Goal: Task Accomplishment & Management: Use online tool/utility

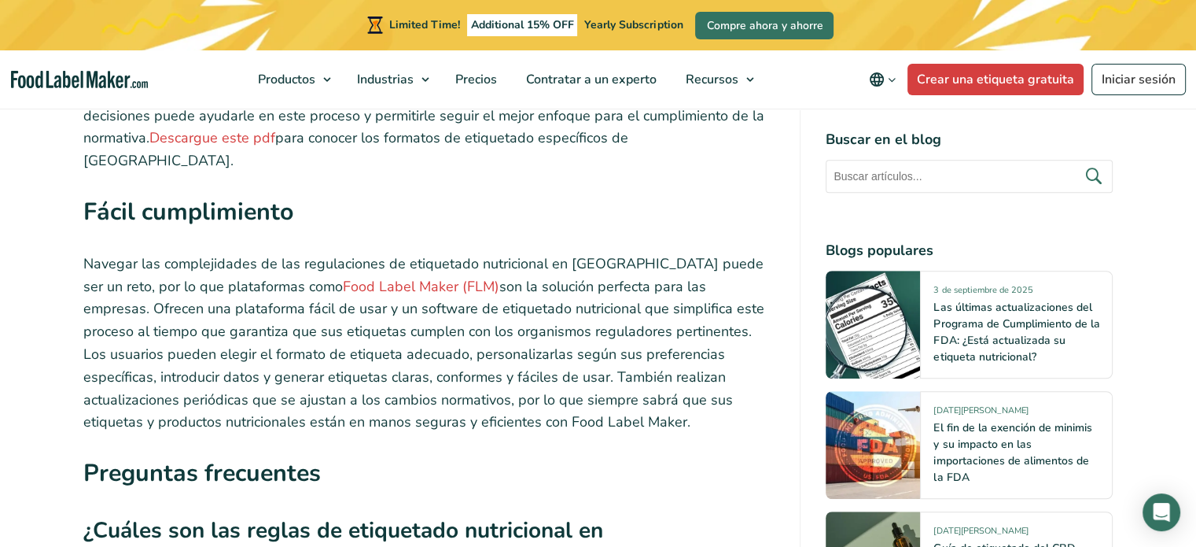
scroll to position [6527, 0]
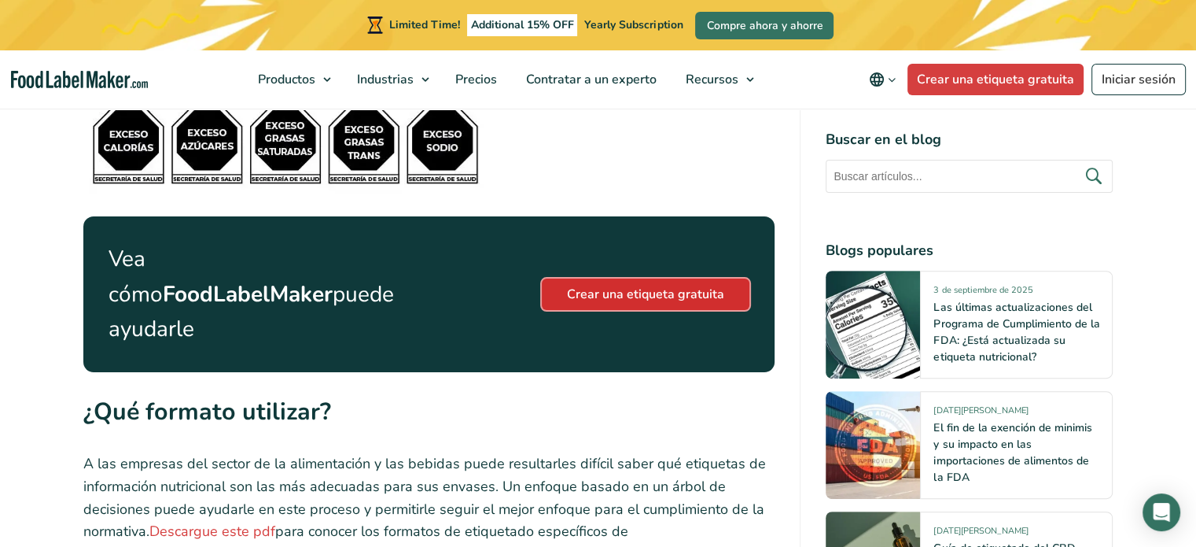
click at [644, 278] on link "Crear una etiqueta gratuita" at bounding box center [646, 293] width 208 height 31
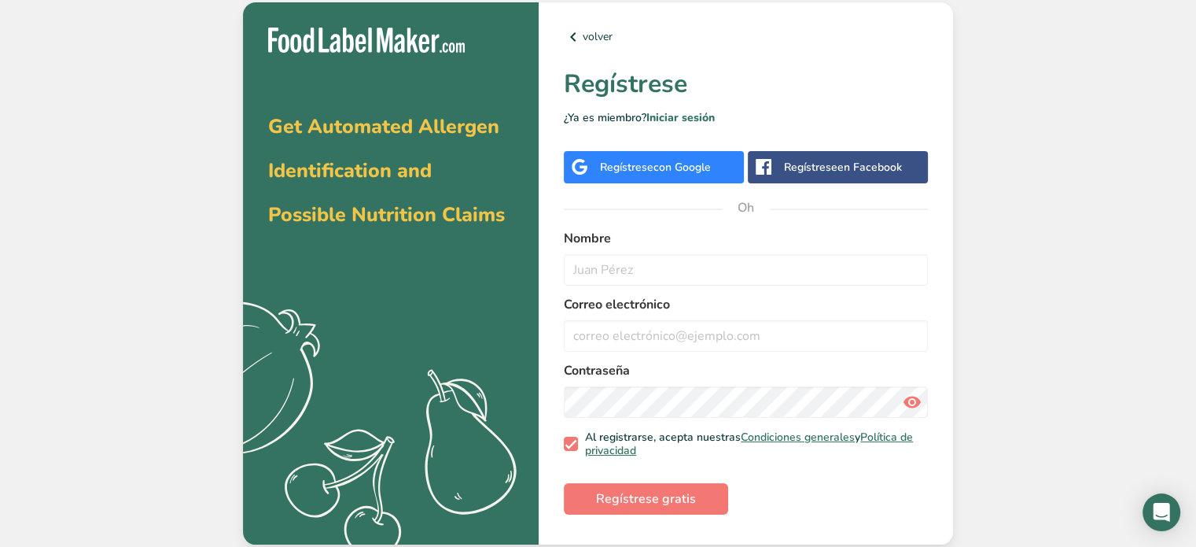
click at [676, 189] on div "volver Regístrese ¿Ya es miembro? Iniciar sesión Regístrese con Google Regístre…" at bounding box center [746, 273] width 414 height 543
click at [676, 188] on div "volver Regístrese ¿Ya es miembro? Iniciar sesión Regístrese con Google Regístre…" at bounding box center [746, 273] width 414 height 543
click at [676, 187] on div "volver Regístrese ¿Ya es miembro? Iniciar sesión Regístrese con Google Regístre…" at bounding box center [746, 273] width 414 height 543
click at [686, 172] on font "con Google" at bounding box center [681, 167] width 57 height 15
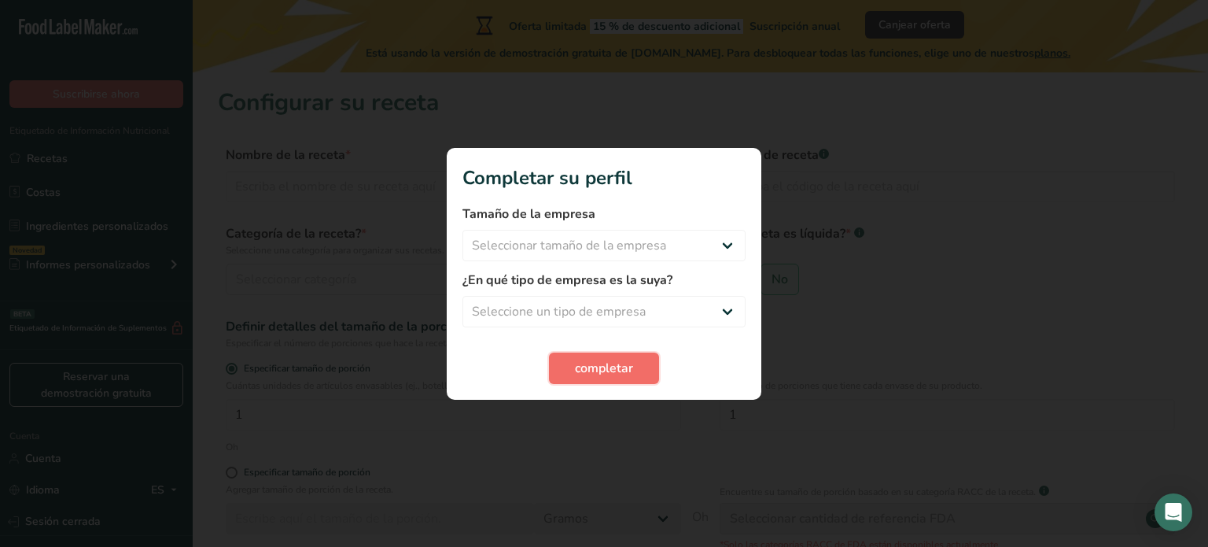
click at [622, 364] on font "completar" at bounding box center [604, 367] width 58 height 17
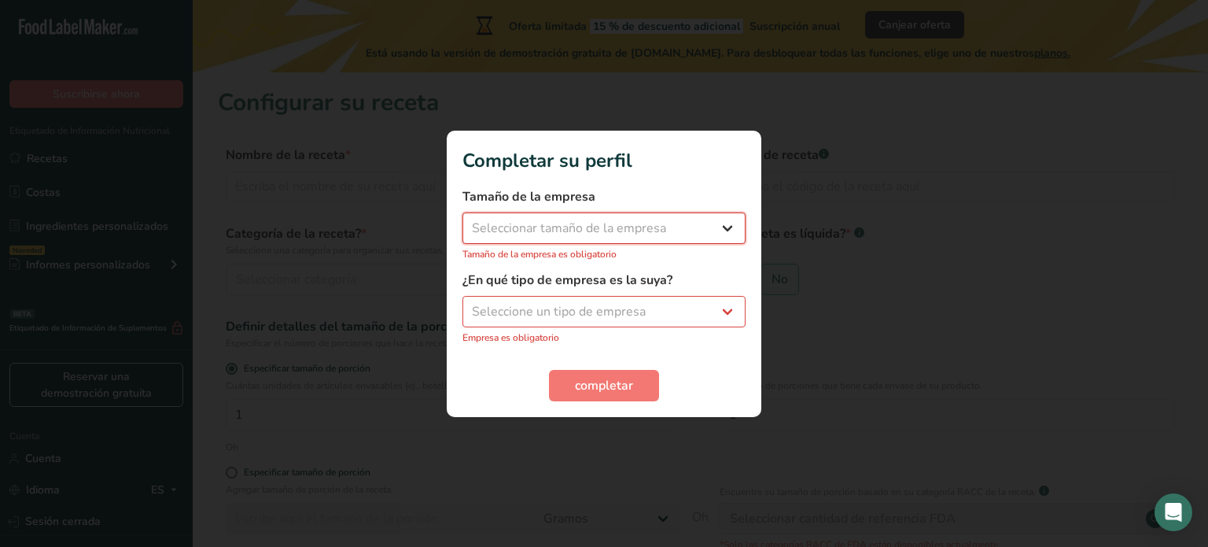
click at [714, 226] on select "Seleccionar tamaño de la empresa Menos de 10 empleados De 10 a 50 empleados De …" at bounding box center [603, 227] width 283 height 31
select select "2"
click at [462, 220] on select "Seleccionar tamaño de la empresa Menos de 10 empleados De 10 a 50 empleados De …" at bounding box center [603, 227] width 283 height 31
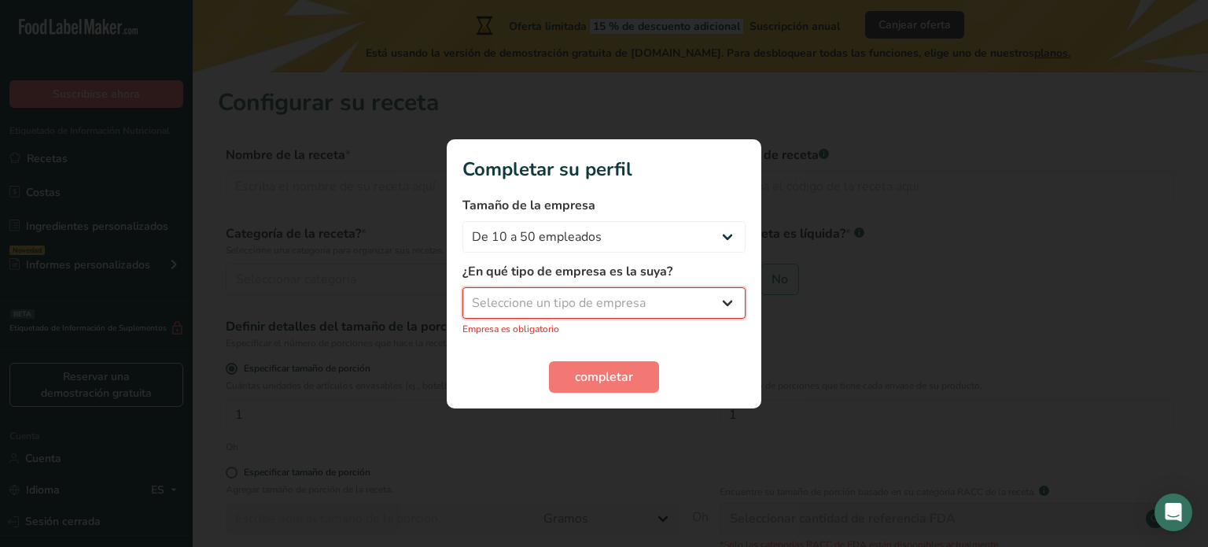
click at [627, 304] on select "Seleccione un tipo de empresa Fabricante de alimentos envasados Restaurante y c…" at bounding box center [603, 302] width 283 height 31
select select "1"
click at [462, 295] on select "Seleccione un tipo de empresa Fabricante de alimentos envasados Restaurante y c…" at bounding box center [603, 302] width 283 height 31
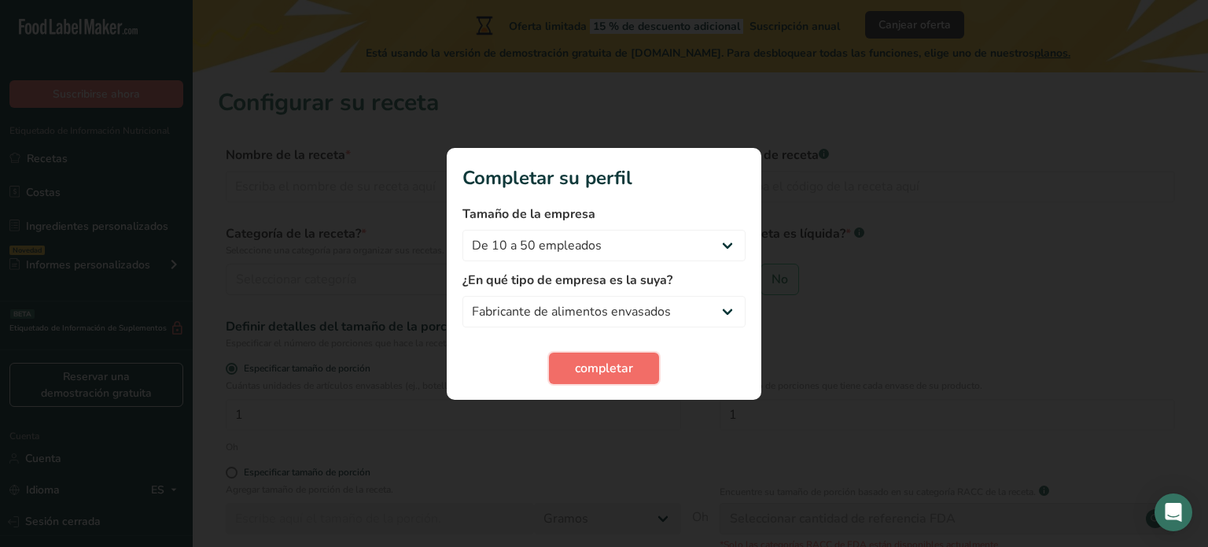
click at [598, 355] on button "completar" at bounding box center [604, 367] width 110 height 31
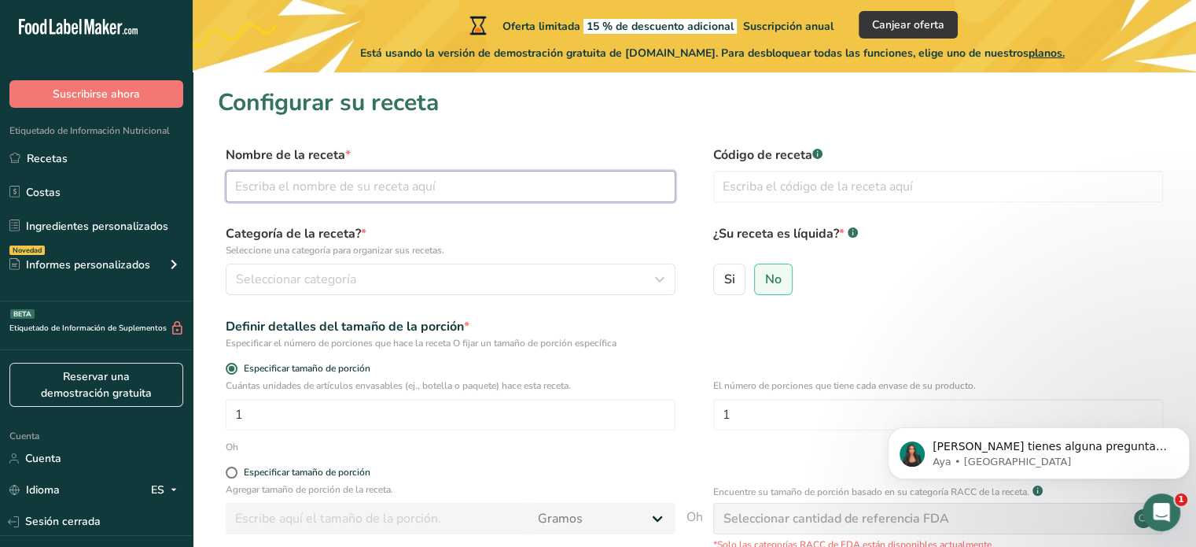
click at [506, 175] on input "text" at bounding box center [451, 186] width 450 height 31
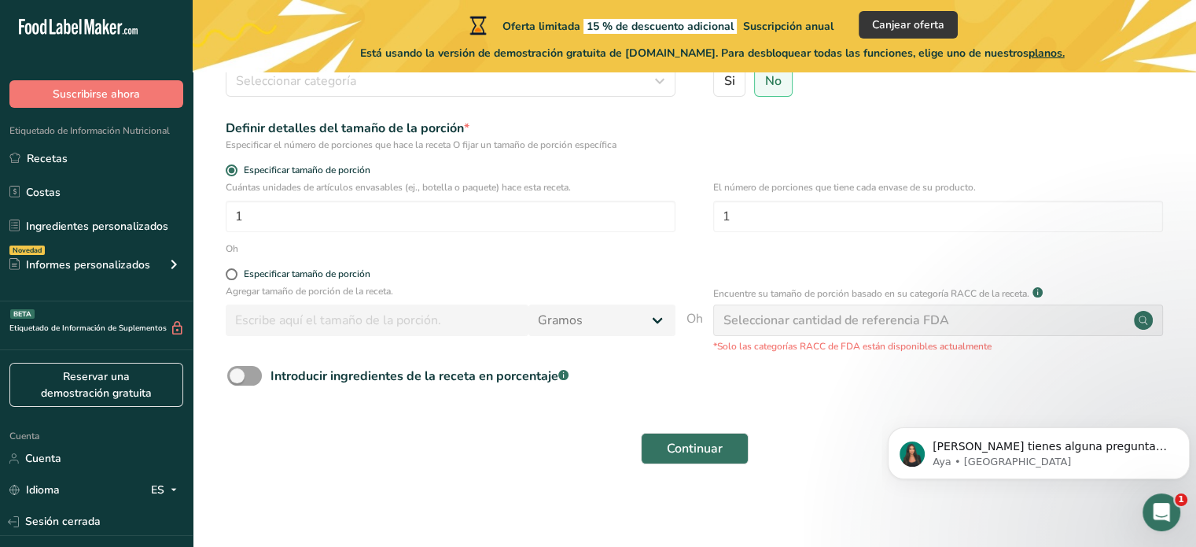
scroll to position [201, 0]
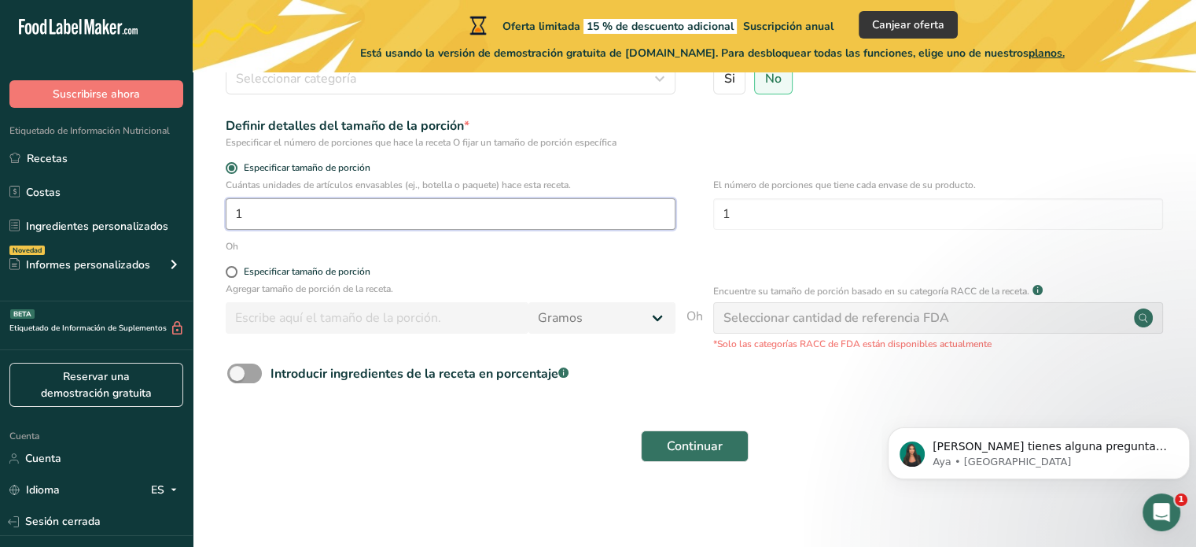
click at [428, 210] on input "1" at bounding box center [451, 213] width 450 height 31
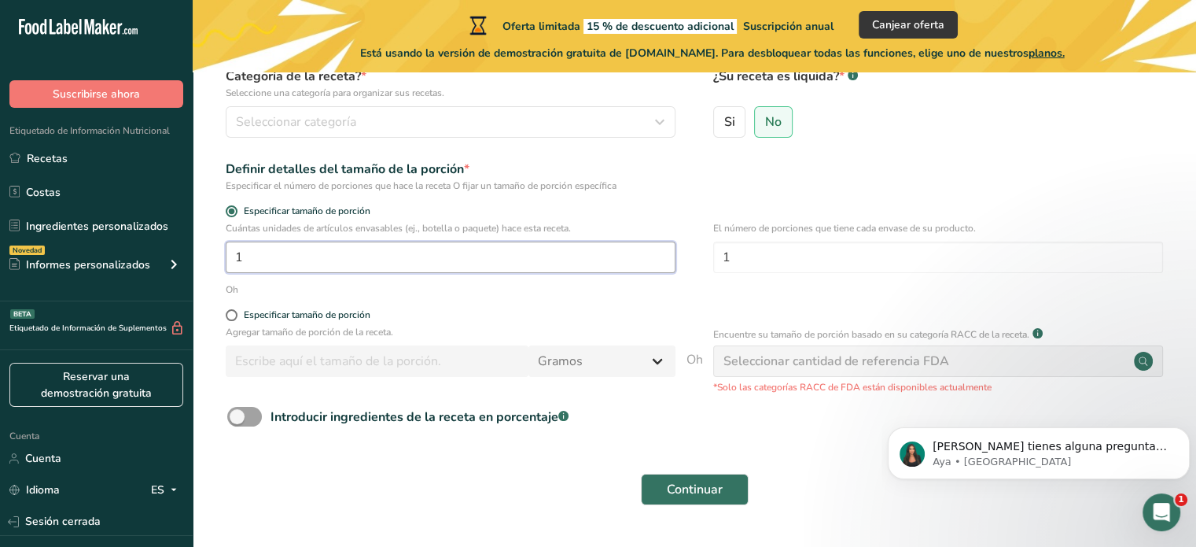
scroll to position [79, 0]
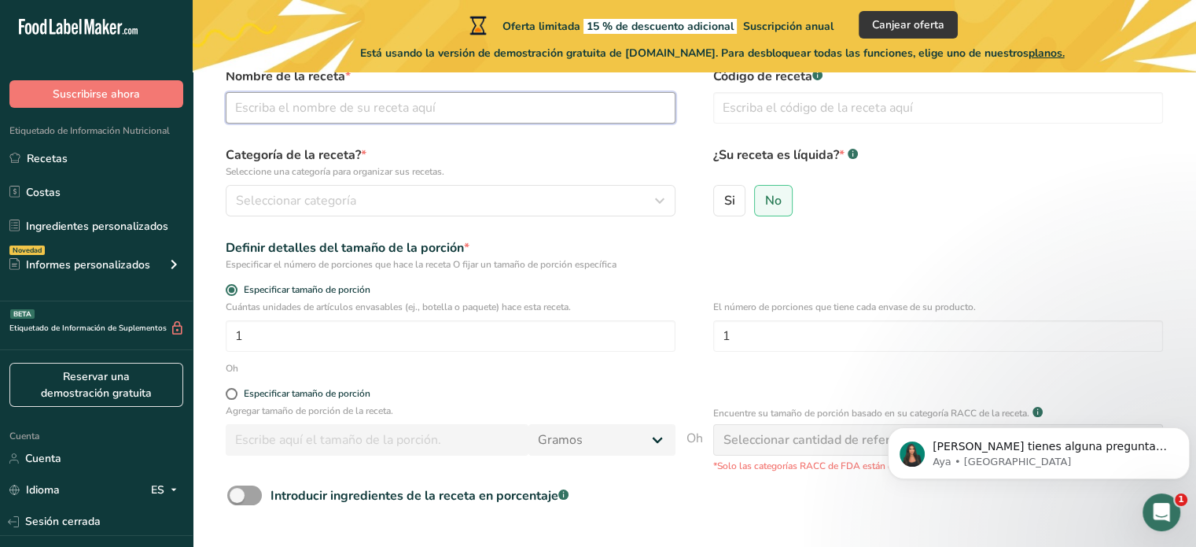
click at [456, 109] on input "text" at bounding box center [451, 107] width 450 height 31
paste input "Maltodextrina Endulzante (Panela) Saborizante Hongo [PERSON_NAME] (Pleurotus os…"
click at [591, 111] on input "Maltodextrina Endulzante (Panela) Saborizante Hongo [PERSON_NAME] (Pleurotus os…" at bounding box center [451, 107] width 450 height 31
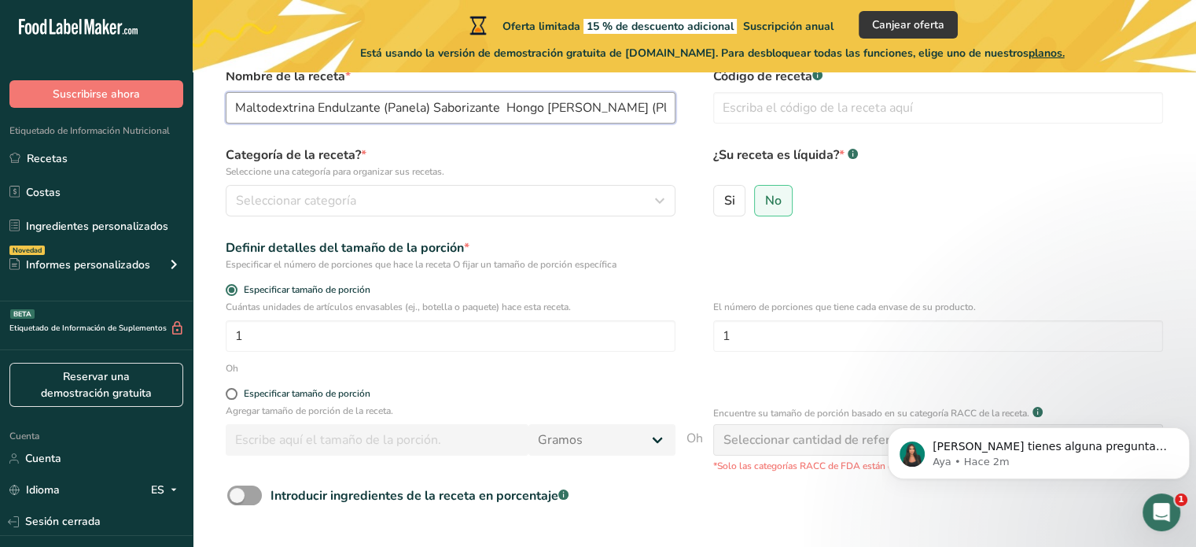
drag, startPoint x: 418, startPoint y: 106, endPoint x: 215, endPoint y: 131, distance: 204.3
click at [215, 131] on section "Configurar su receta Nombre de la receta * Maltodextrina Endulzante (Panela) Sa…" at bounding box center [694, 306] width 1003 height 624
type input "Maltodextrina Endulzante (Panela) Saborizante Hongo [PERSON_NAME] (Pleurotus os…"
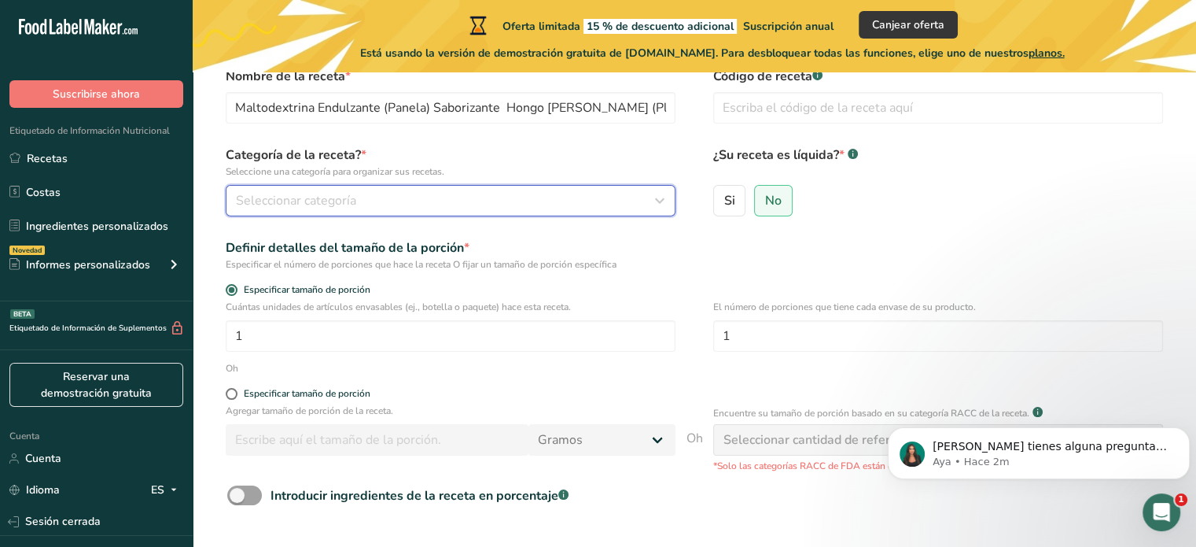
click at [430, 201] on div "Seleccionar categoría" at bounding box center [446, 200] width 420 height 19
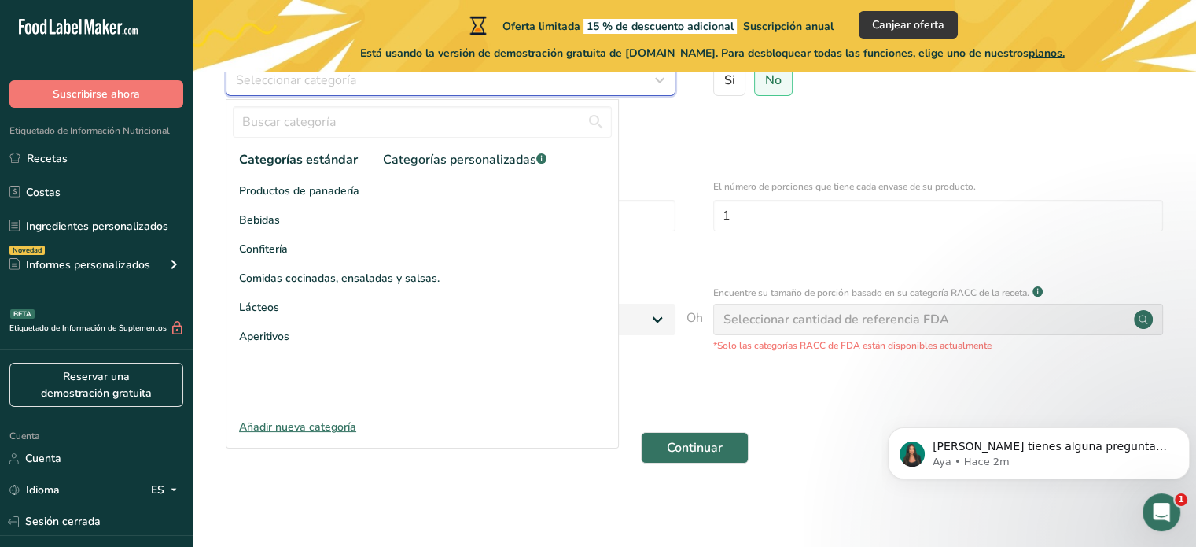
scroll to position [201, 0]
click at [326, 422] on font "Añadir nueva categoría" at bounding box center [297, 425] width 117 height 15
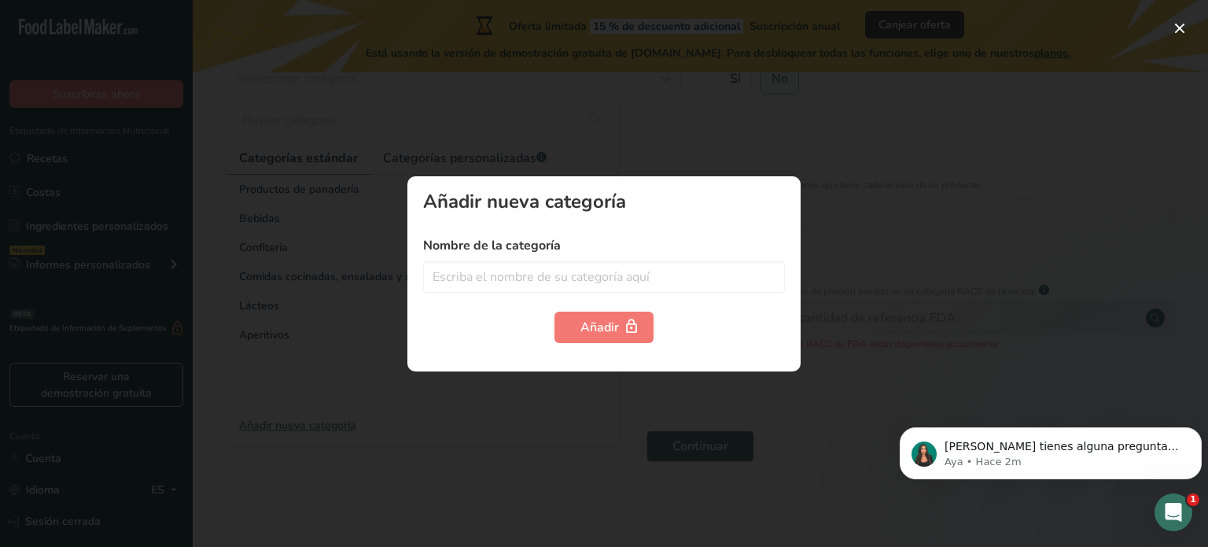
click at [915, 270] on div at bounding box center [604, 273] width 1208 height 547
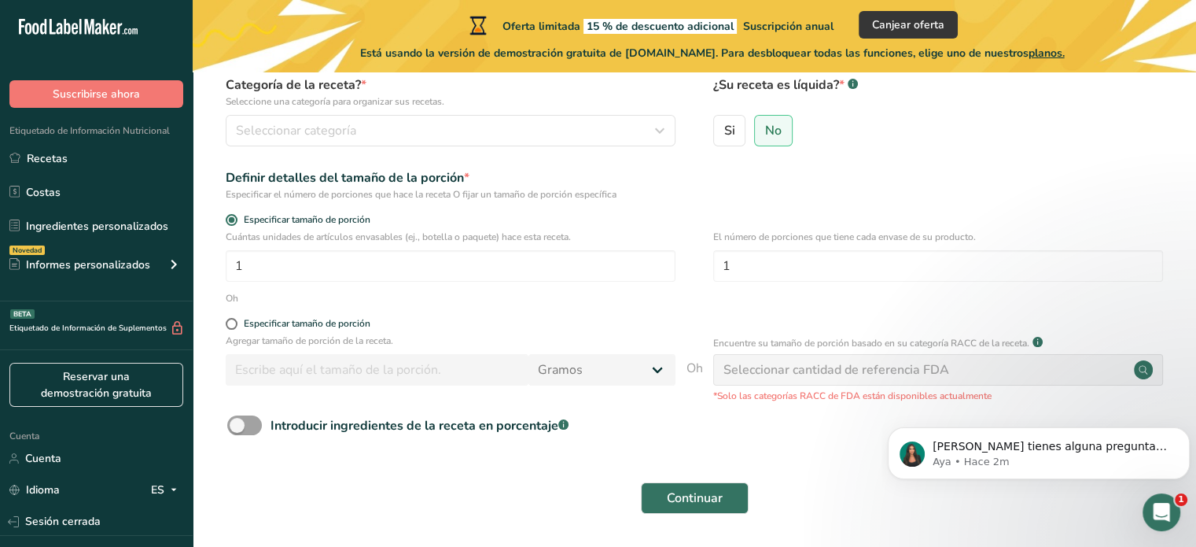
scroll to position [122, 0]
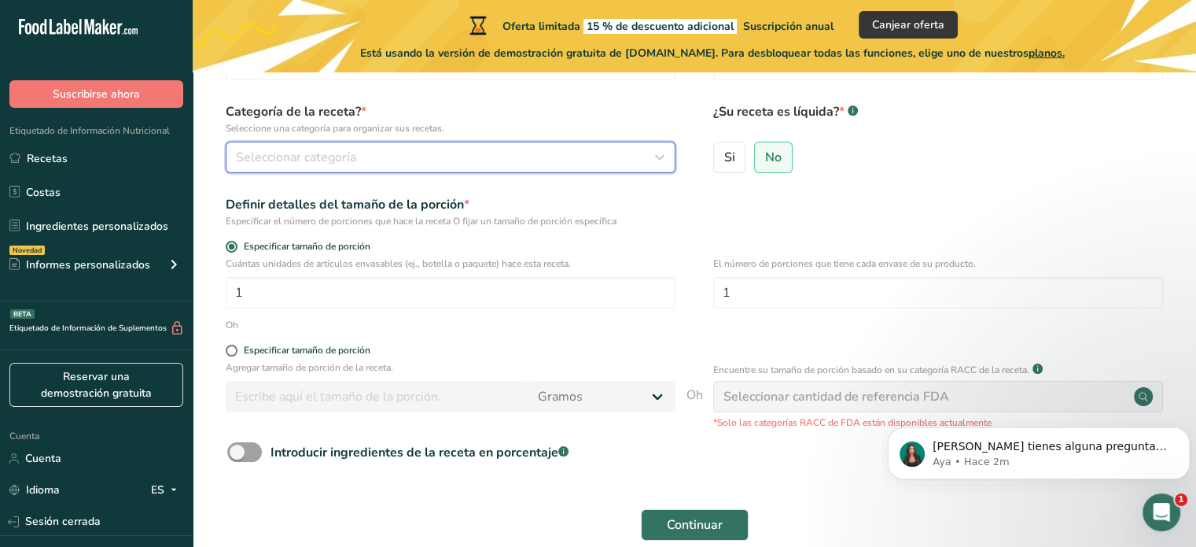
click at [469, 156] on div "Seleccionar categoría" at bounding box center [446, 157] width 420 height 19
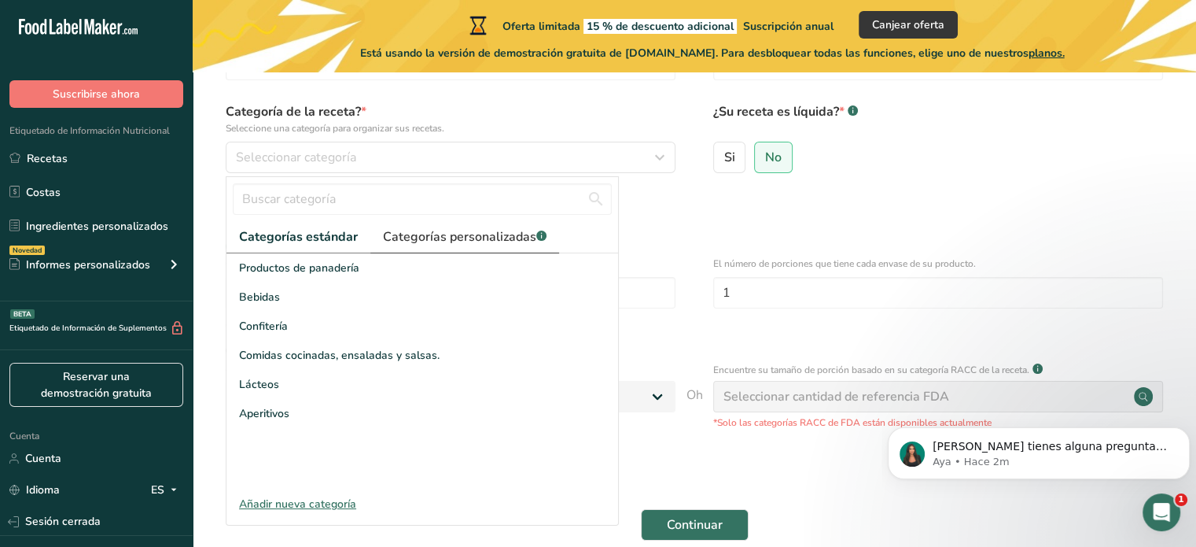
click at [486, 241] on font "Categorías personalizadas" at bounding box center [459, 236] width 153 height 17
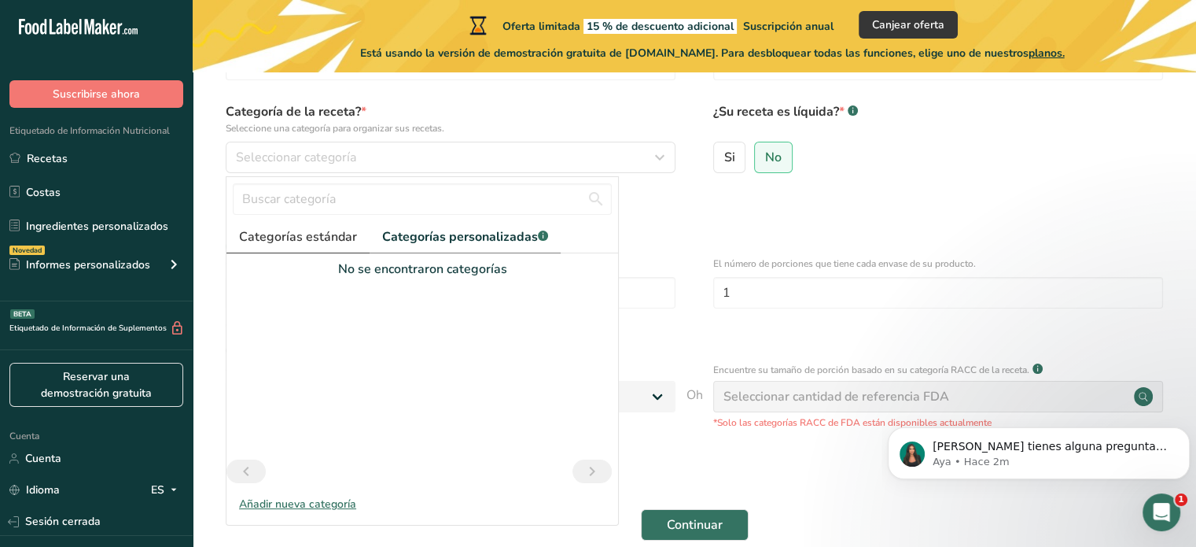
click at [350, 241] on font "Categorías estándar" at bounding box center [298, 236] width 118 height 17
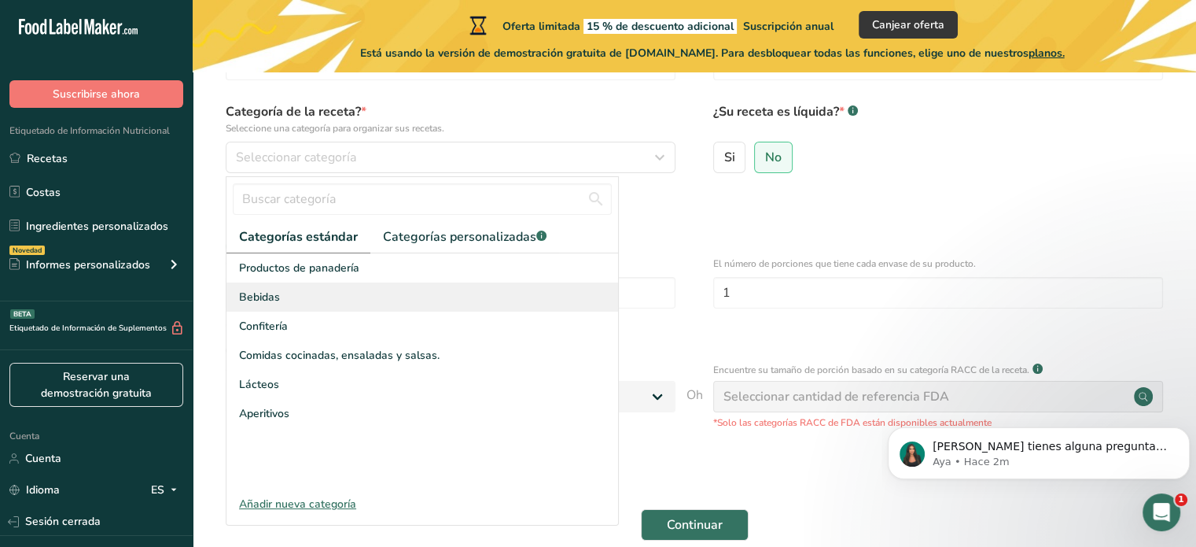
click at [314, 298] on div "Bebidas" at bounding box center [422, 296] width 392 height 29
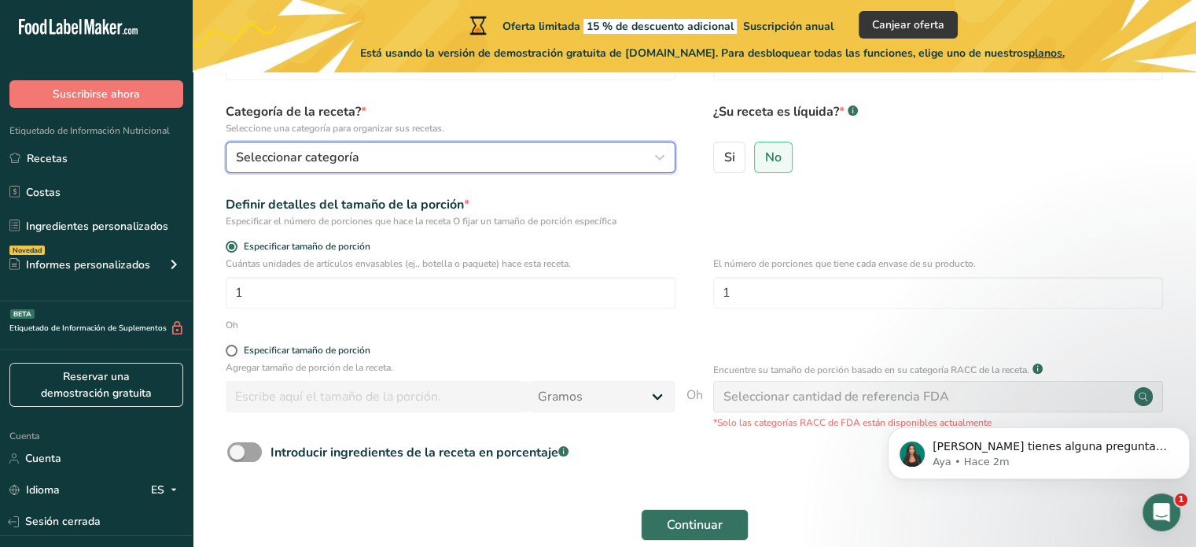
click at [359, 166] on button "Seleccionar categoría" at bounding box center [451, 157] width 450 height 31
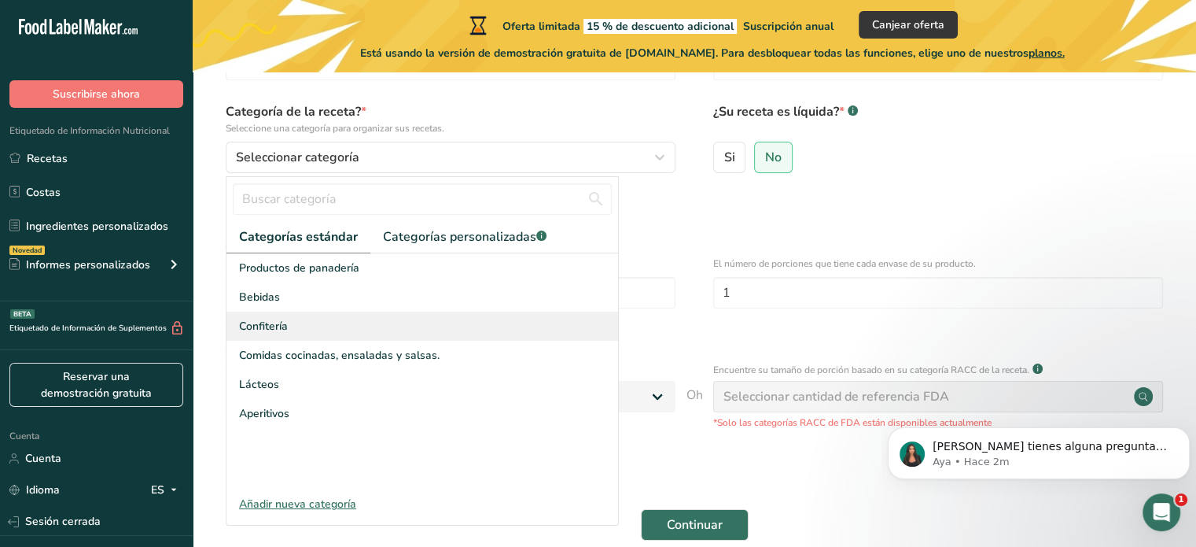
click at [289, 333] on div "Confitería" at bounding box center [422, 325] width 392 height 29
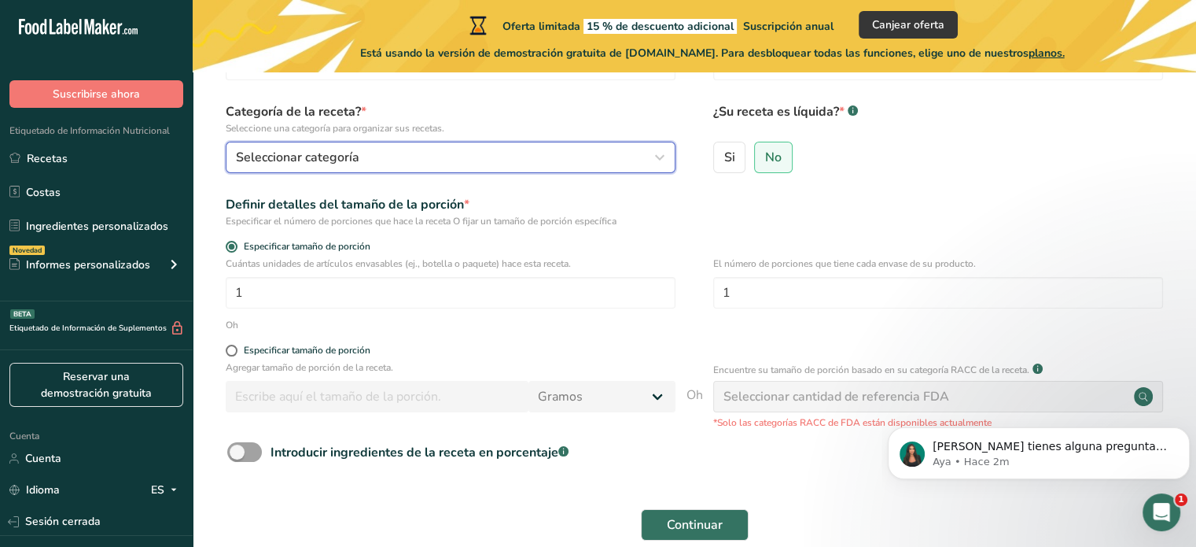
click at [451, 156] on div "Seleccionar categoría" at bounding box center [446, 157] width 420 height 19
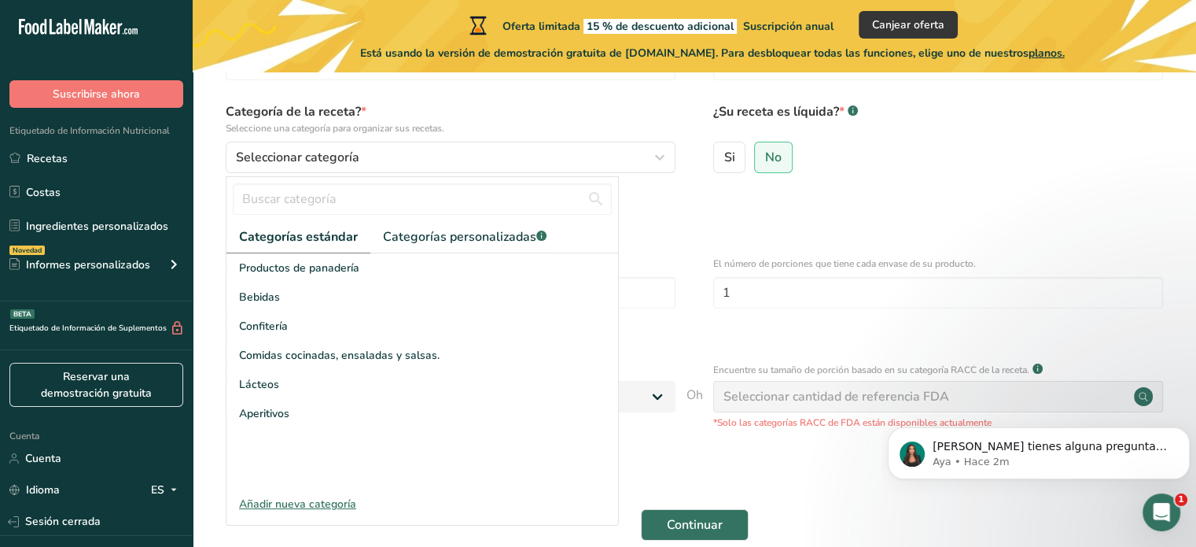
click at [296, 496] on font "Añadir nueva categoría" at bounding box center [297, 503] width 117 height 15
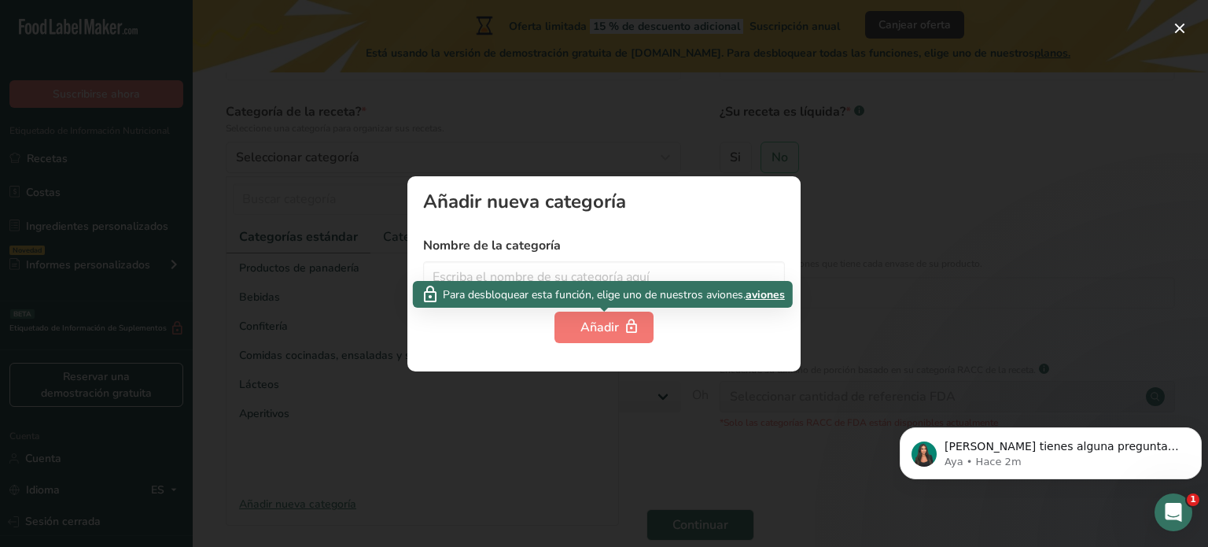
drag, startPoint x: 780, startPoint y: 295, endPoint x: 558, endPoint y: 132, distance: 275.7
click at [558, 132] on div at bounding box center [604, 273] width 1208 height 547
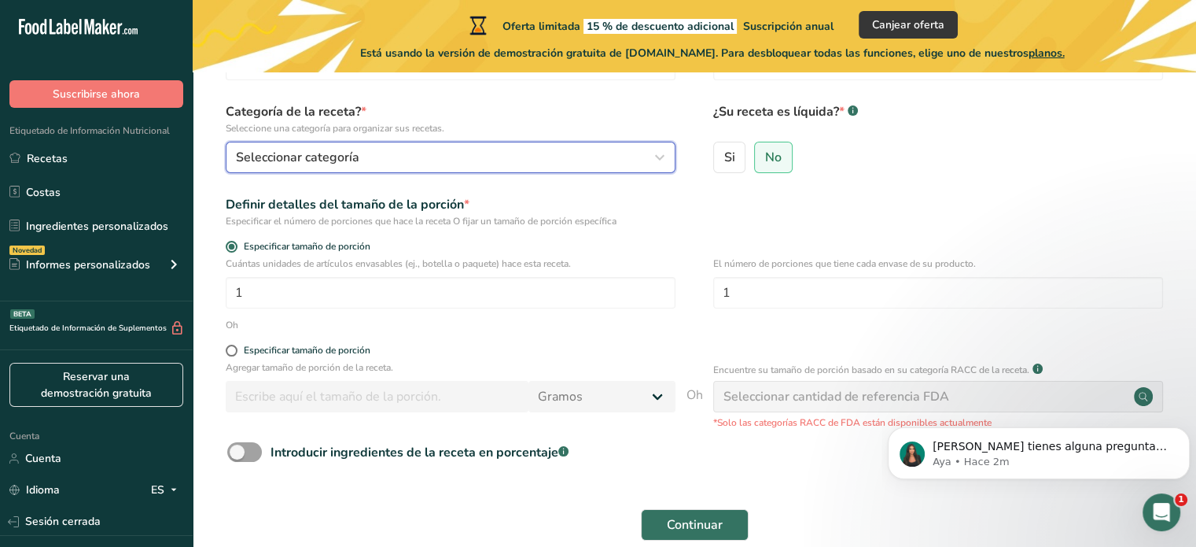
click at [370, 154] on div "Seleccionar categoría" at bounding box center [446, 157] width 420 height 19
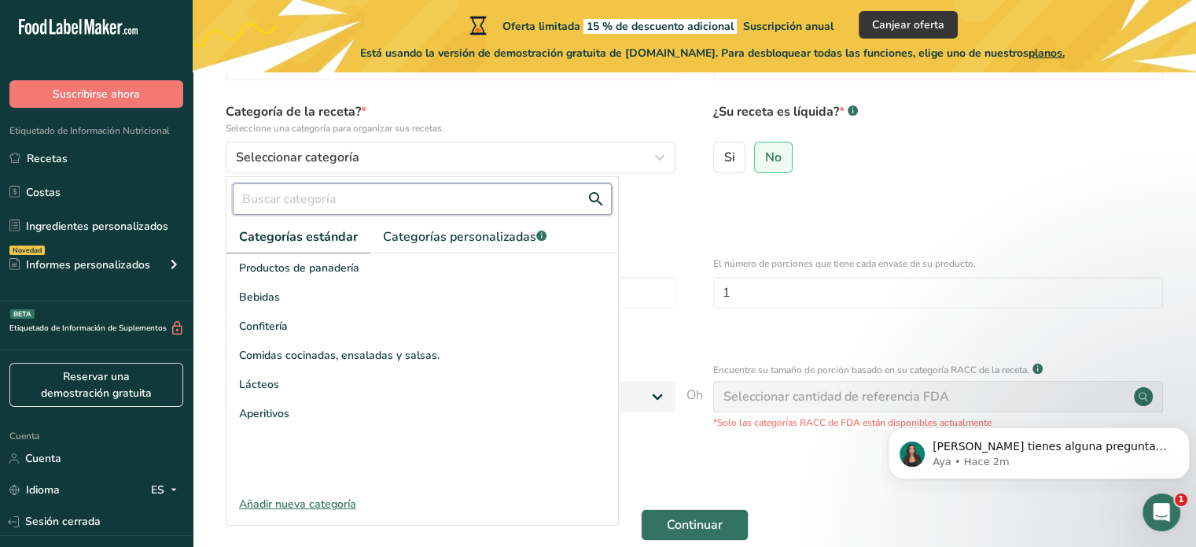
click at [418, 203] on input "text" at bounding box center [422, 198] width 379 height 31
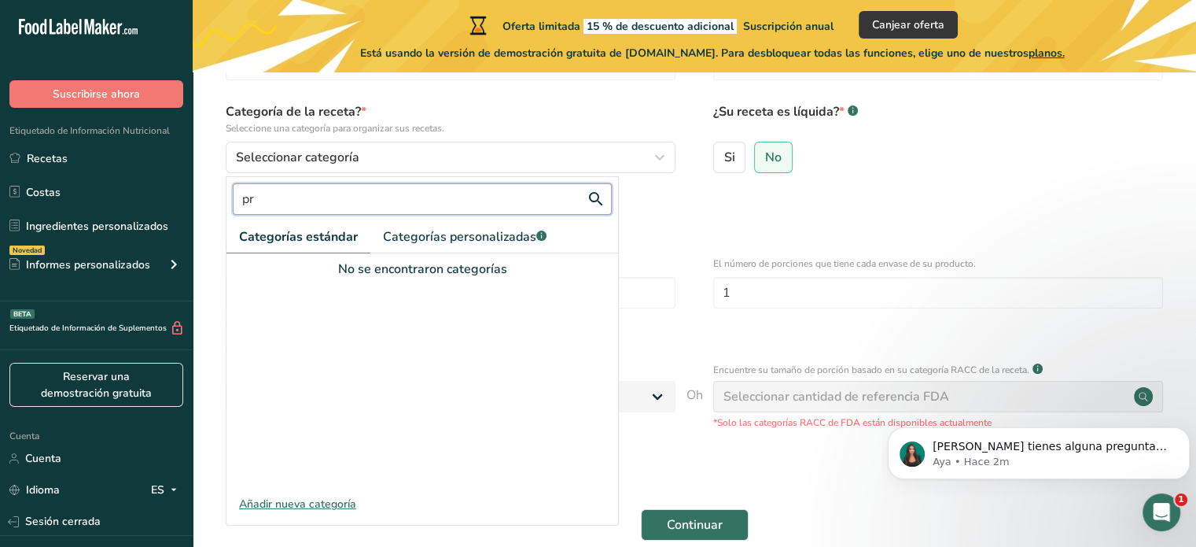
type input "p"
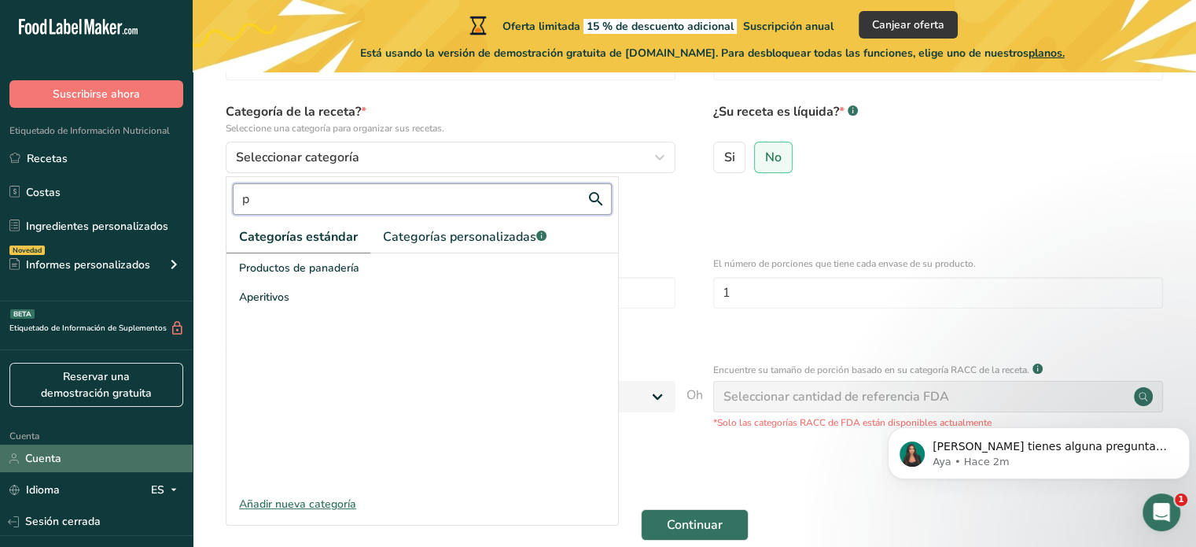
type input "p"
click at [0, 459] on link "Cuenta" at bounding box center [96, 458] width 193 height 28
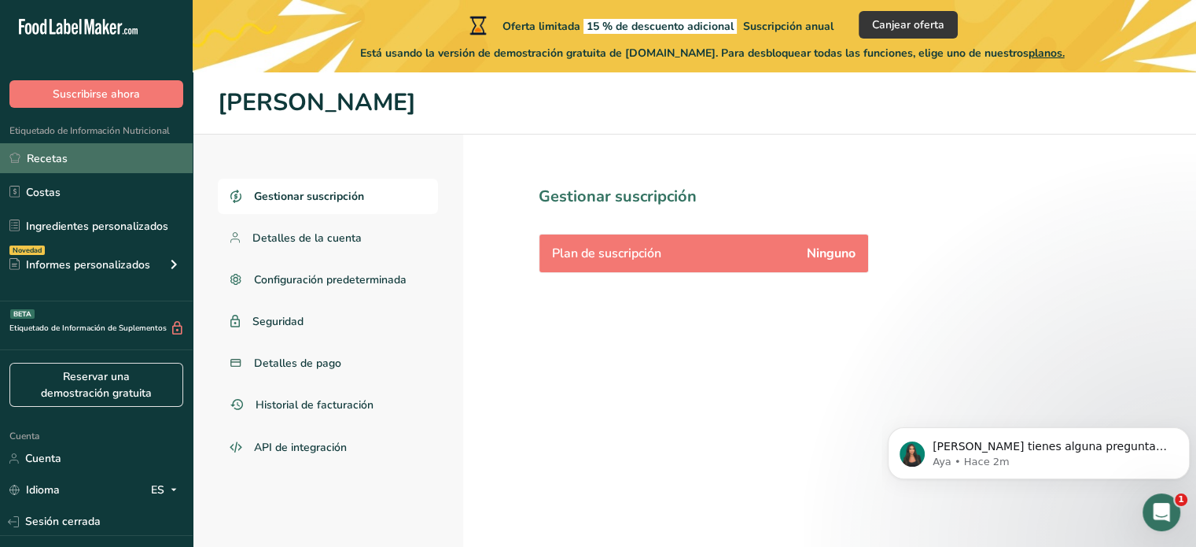
click at [83, 158] on link "Recetas" at bounding box center [96, 158] width 193 height 30
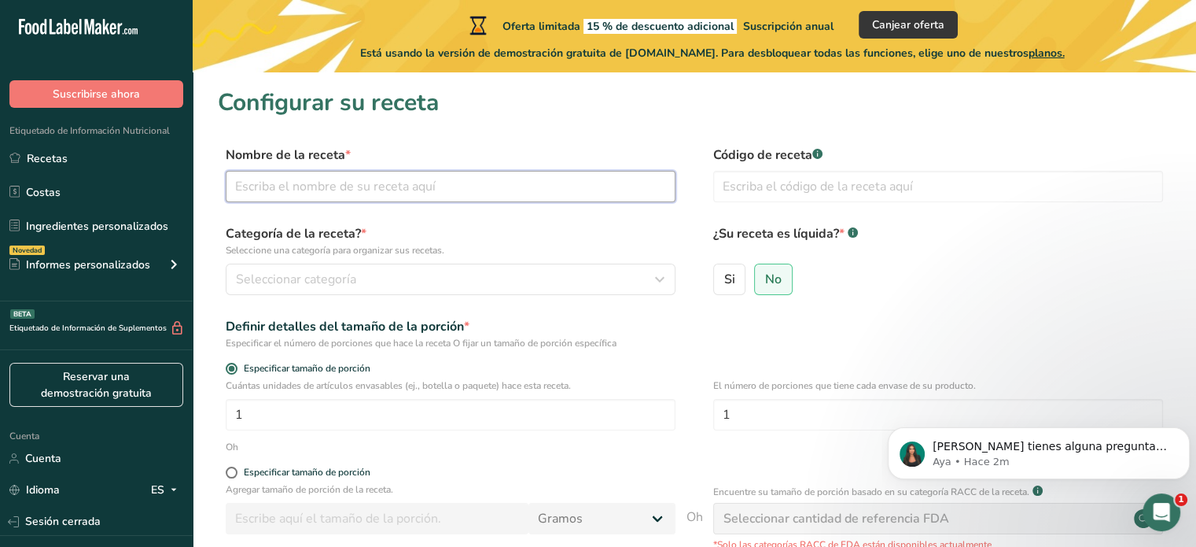
click at [371, 180] on input "text" at bounding box center [451, 186] width 450 height 31
paste input "Maltodextrina Endulzante (Panela) Saborizante Hongo [PERSON_NAME] (Pleurotus os…"
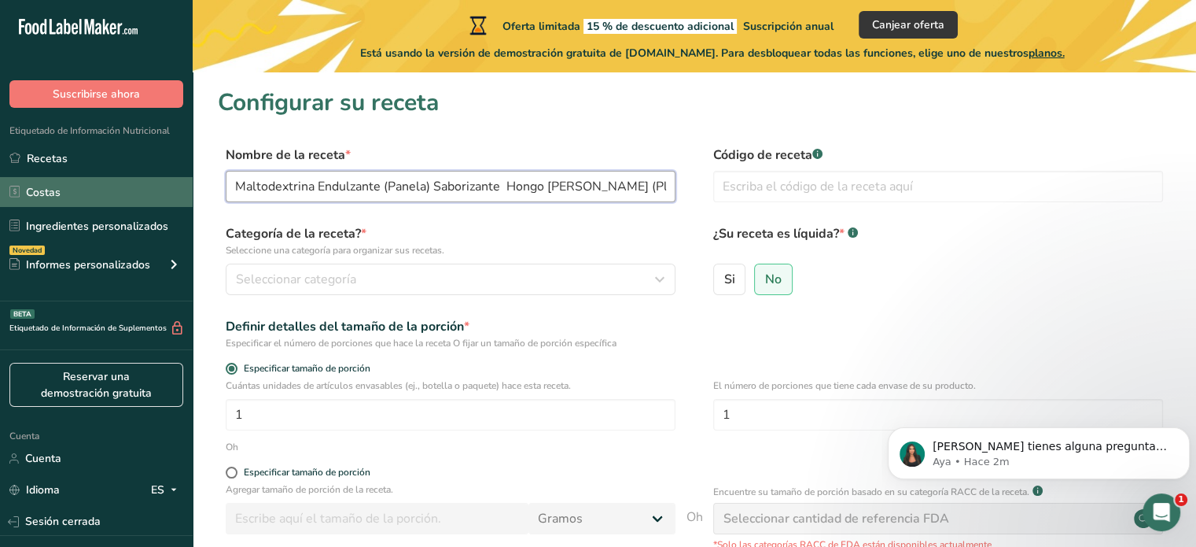
drag, startPoint x: 329, startPoint y: 182, endPoint x: 186, endPoint y: 197, distance: 144.8
click at [186, 197] on div ".a-20{fill:#fff;} Suscribirse ahora Etiquetado de Información Nutricional Recet…" at bounding box center [598, 373] width 1196 height 747
click at [315, 190] on input "Maltodextrina Endulzante (Panela) Saborizante Hongo [PERSON_NAME] (Pleurotus os…" at bounding box center [451, 186] width 450 height 31
click at [316, 185] on input "Maltodextrina Endulzante (Panela) Saborizante Hongo [PERSON_NAME] (Pleurotus os…" at bounding box center [451, 186] width 450 height 31
click at [428, 188] on input "Maltodextrina,Endulzante (Panela) Saborizante Hongo [PERSON_NAME] (Pleurotus os…" at bounding box center [451, 186] width 450 height 31
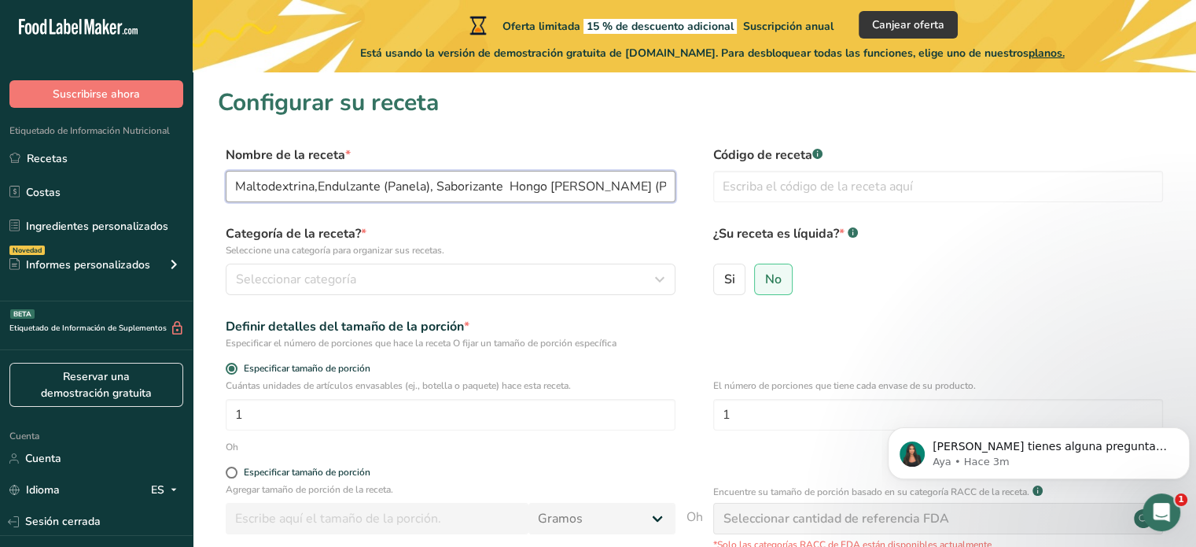
click at [503, 188] on input "Maltodextrina,Endulzante (Panela), Saborizante Hongo [PERSON_NAME] (Pleurotus o…" at bounding box center [451, 186] width 450 height 31
drag, startPoint x: 583, startPoint y: 187, endPoint x: 614, endPoint y: 182, distance: 31.9
click at [662, 179] on input "Maltodextrina,Endulzante (Panela), Saborizante, Hongo [PERSON_NAME] (Pleurotus …" at bounding box center [451, 186] width 450 height 31
click at [539, 184] on input "Maltodextrina,Endulzante (Panela), Saborizante, Hongo [PERSON_NAME] (Pleurotus …" at bounding box center [451, 186] width 450 height 31
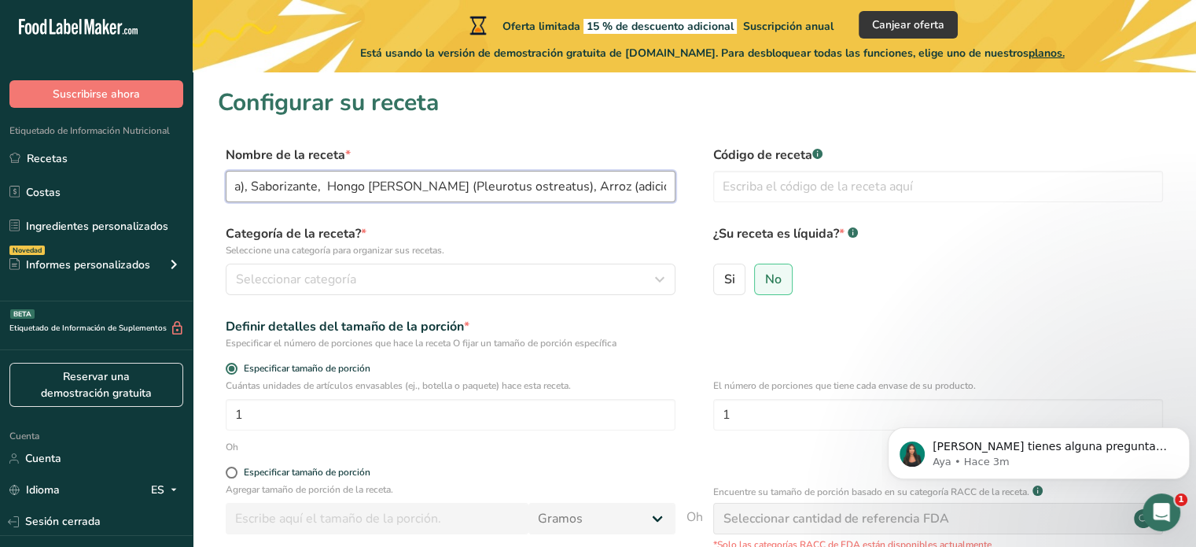
click at [536, 182] on input "Maltodextrina,Endulzante (Panela), Saborizante, Hongo [PERSON_NAME] (Pleurotus …" at bounding box center [451, 186] width 450 height 31
drag, startPoint x: 648, startPoint y: 176, endPoint x: 698, endPoint y: 175, distance: 50.3
click at [698, 175] on div "Nombre de la receta * Maltodextrina,Endulzante (Panela), Saborizante, Hongo [PE…" at bounding box center [694, 178] width 953 height 66
click at [473, 188] on input "Maltodextrina,Endulzante (Panela), Saborizante, Hongo [PERSON_NAME] (Pleurotus …" at bounding box center [451, 186] width 450 height 31
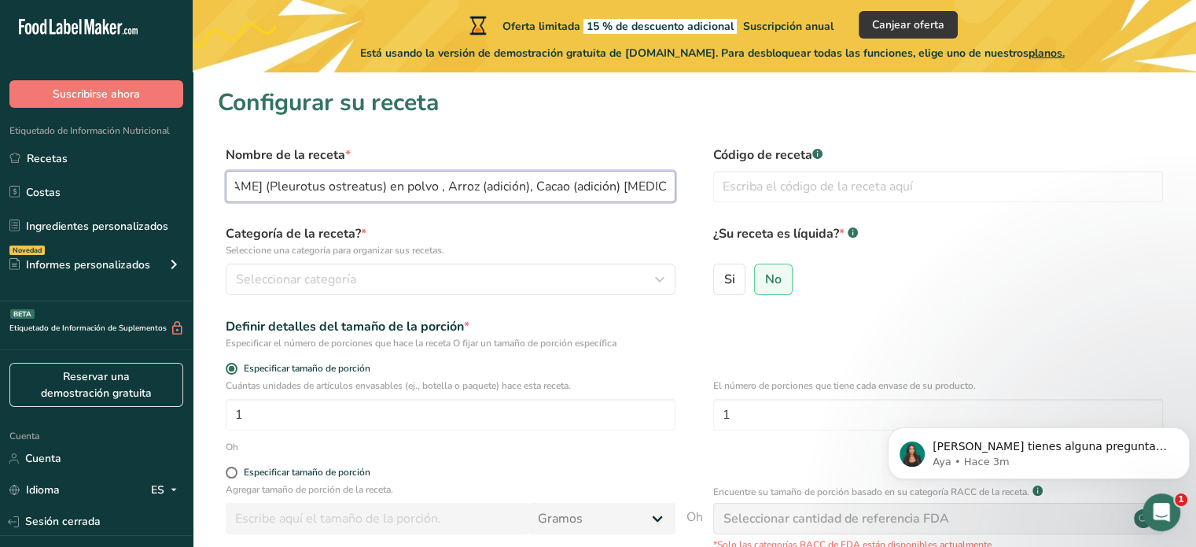
click at [562, 187] on input "Maltodextrina,Endulzante (Panela), Saborizante, Hongo [PERSON_NAME] (Pleurotus …" at bounding box center [451, 186] width 450 height 31
click at [562, 186] on input "Maltodextrina,Endulzante (Panela), Saborizante, Hongo [PERSON_NAME] (Pleurotus …" at bounding box center [451, 186] width 450 height 31
click at [569, 185] on input "Maltodextrina,Endulzante (Panela), Saborizante, Hongo [PERSON_NAME] (Pleurotus …" at bounding box center [451, 186] width 450 height 31
click at [648, 193] on input "Maltodextrina,Endulzante (Panela), Saborizante, Hongo [PERSON_NAME] (Pleurotus …" at bounding box center [451, 186] width 450 height 31
type input "Maltodextrina,Endulzante (Panela), Saborizante, Hongo [PERSON_NAME] (Pleurotus …"
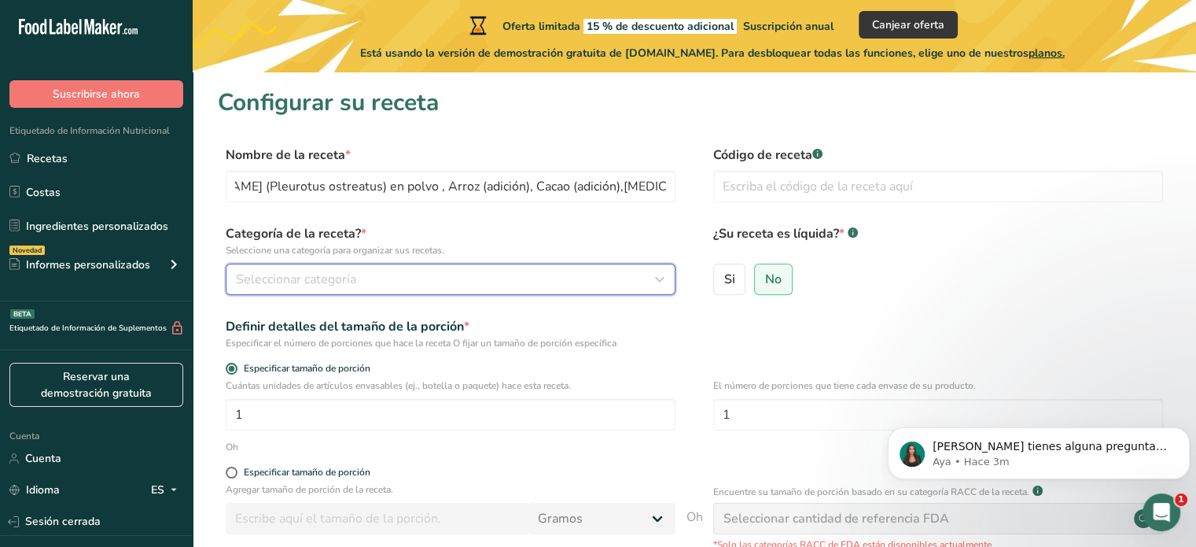
click at [315, 273] on font "Seleccionar categoría" at bounding box center [296, 279] width 120 height 17
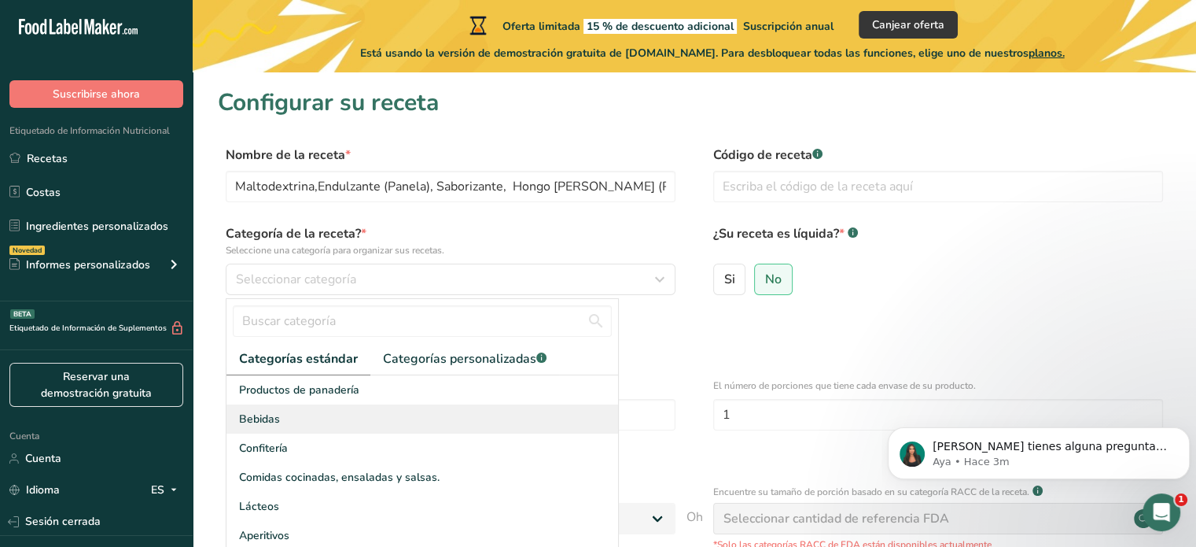
click at [337, 414] on div "Bebidas" at bounding box center [422, 418] width 392 height 29
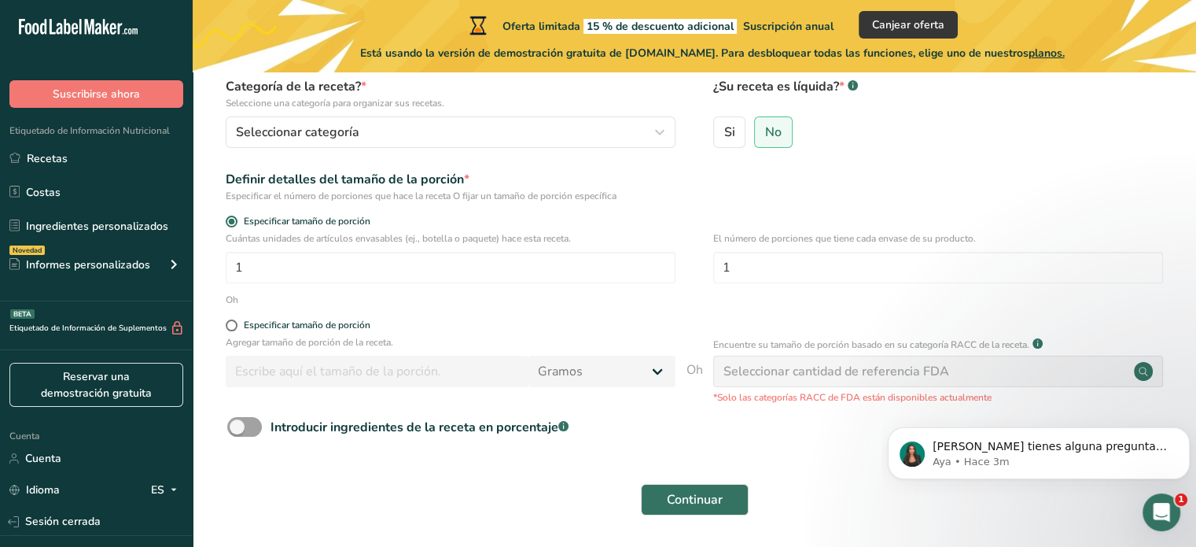
scroll to position [157, 0]
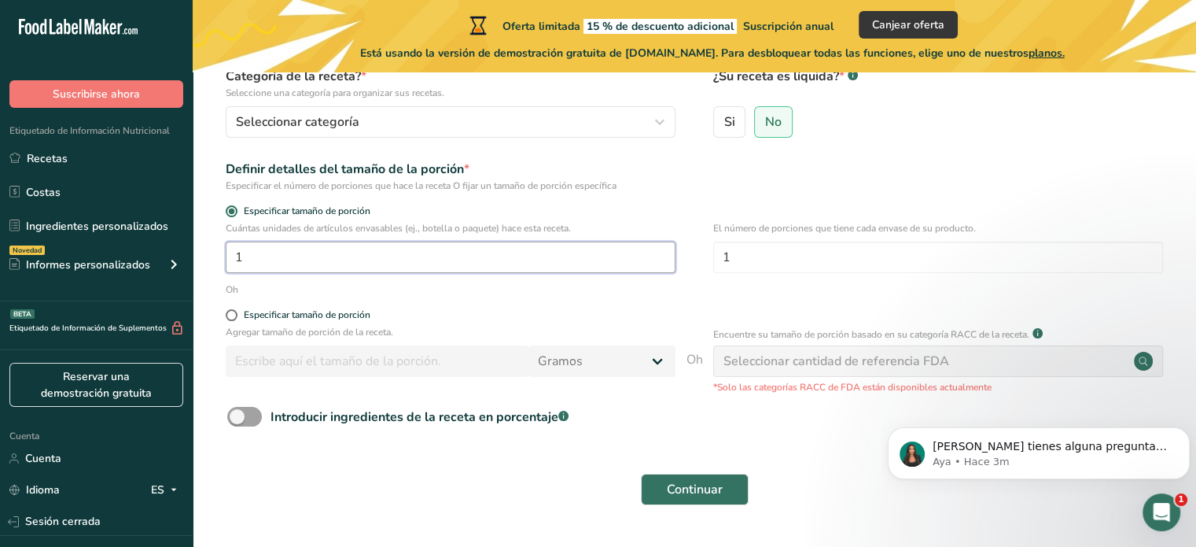
click at [355, 257] on input "1" at bounding box center [451, 256] width 450 height 31
paste input "3000"
drag, startPoint x: 395, startPoint y: 263, endPoint x: 269, endPoint y: 255, distance: 126.1
click at [269, 255] on input "3000" at bounding box center [451, 256] width 450 height 31
type input "1"
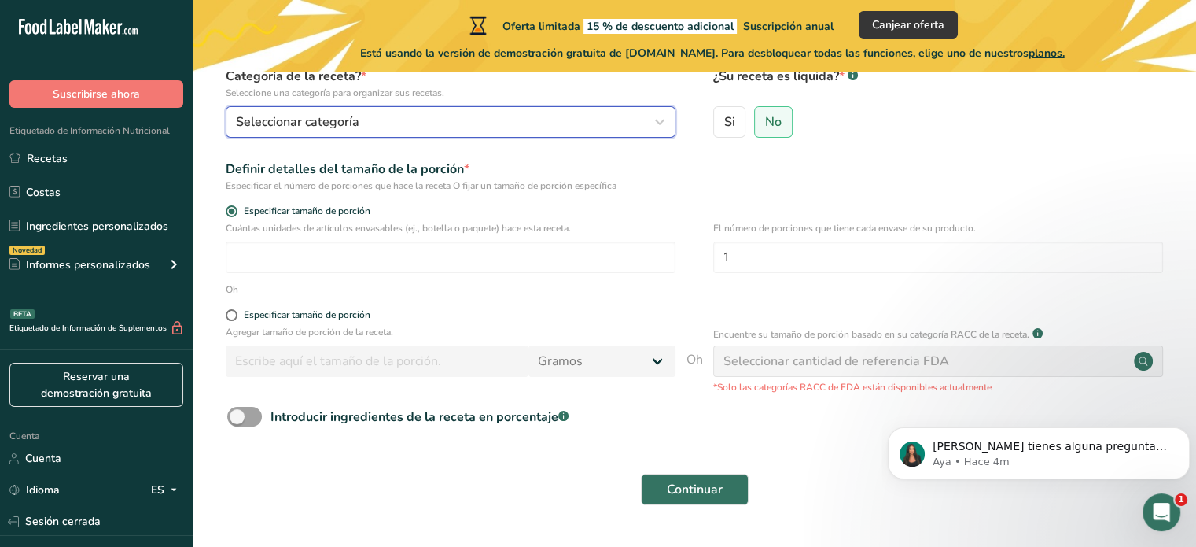
click at [568, 119] on div "Seleccionar categoría" at bounding box center [446, 121] width 420 height 19
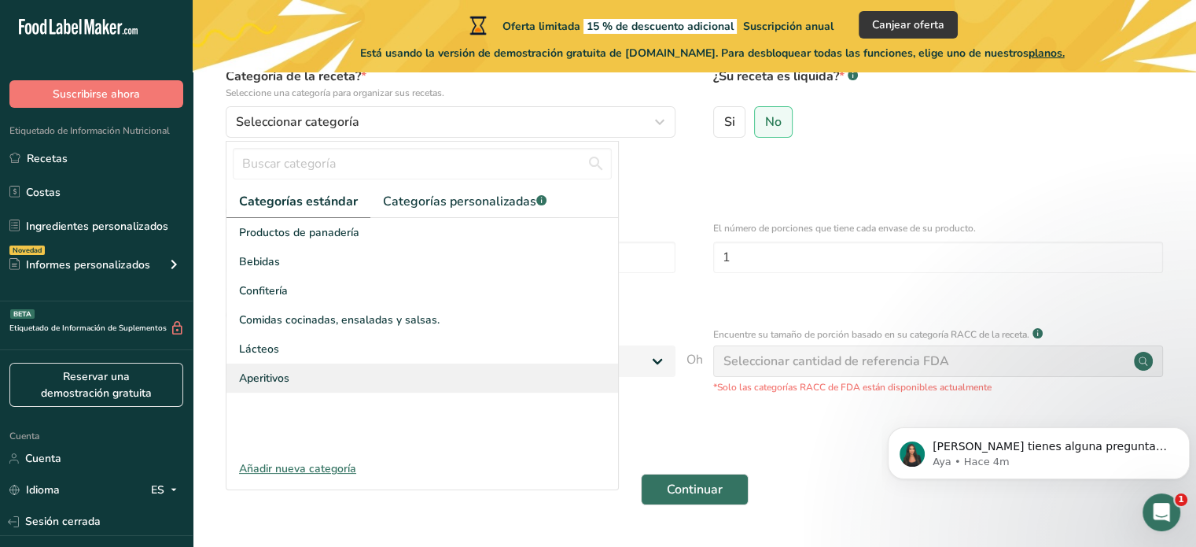
click at [366, 384] on div "Aperitivos" at bounding box center [422, 377] width 392 height 29
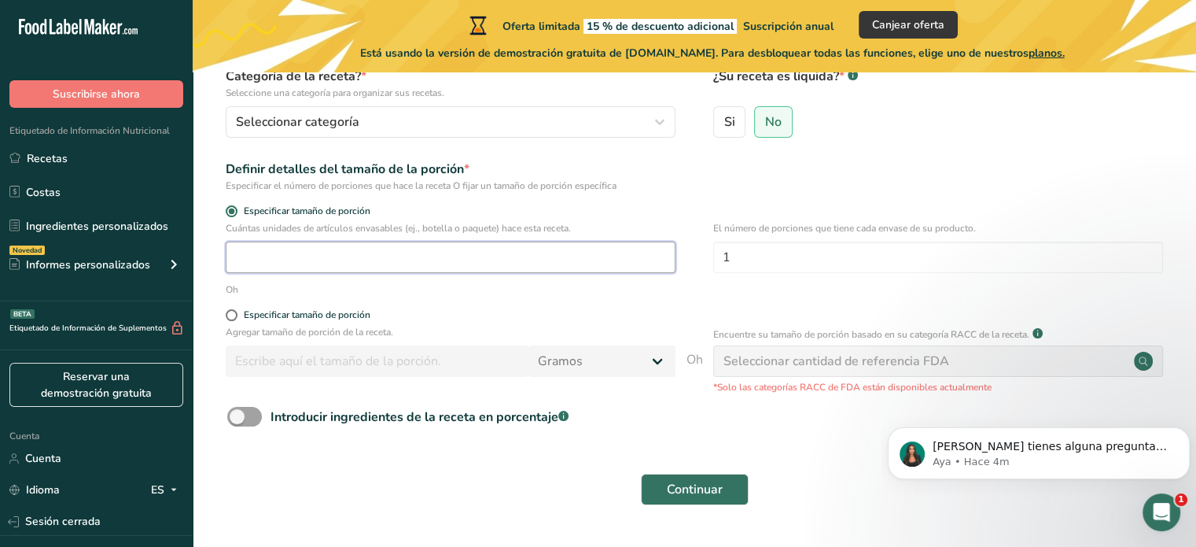
click at [387, 262] on input "number" at bounding box center [451, 256] width 450 height 31
click at [231, 212] on span at bounding box center [232, 211] width 12 height 12
click at [231, 212] on input "Especificar tamaño de porción" at bounding box center [231, 211] width 10 height 10
click at [388, 252] on input "number" at bounding box center [451, 256] width 450 height 31
paste input "30"
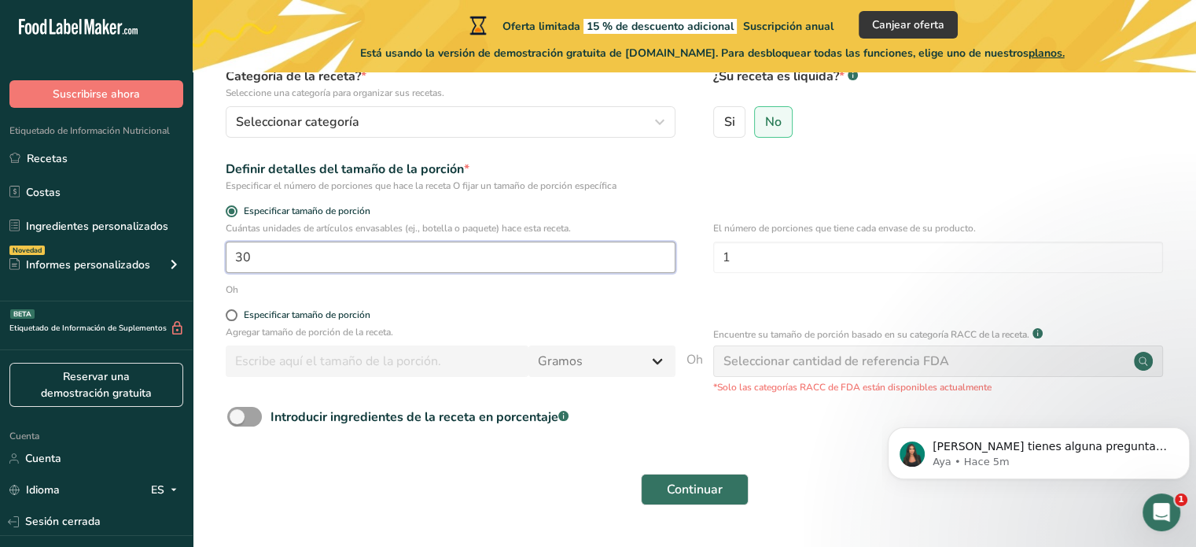
type input "30"
click at [241, 318] on span "Especificar tamaño de porción" at bounding box center [303, 315] width 133 height 12
click at [236, 318] on input "Especificar tamaño de porción" at bounding box center [231, 315] width 10 height 10
radio input "true"
radio input "false"
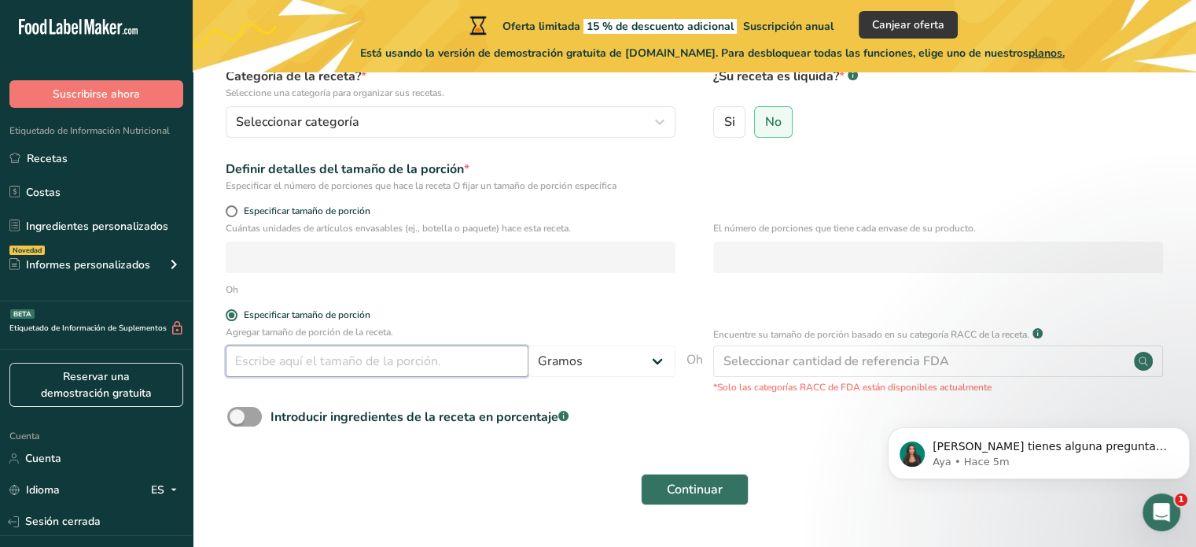
click at [407, 370] on input "number" at bounding box center [377, 360] width 303 height 31
type input "30"
click at [349, 425] on font "Introducir ingredientes de la receta en porcentaje" at bounding box center [415, 416] width 288 height 17
click at [237, 422] on input "Introducir ingredientes de la receta en porcentaje .a-a{fill:#347362;}.b-a{fill…" at bounding box center [232, 416] width 10 height 10
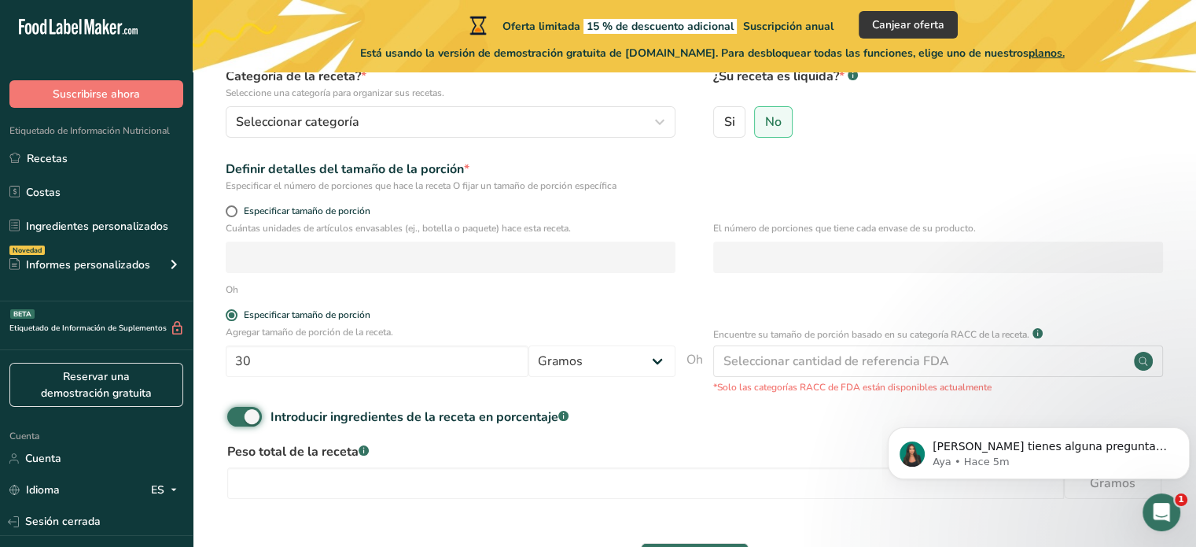
scroll to position [270, 0]
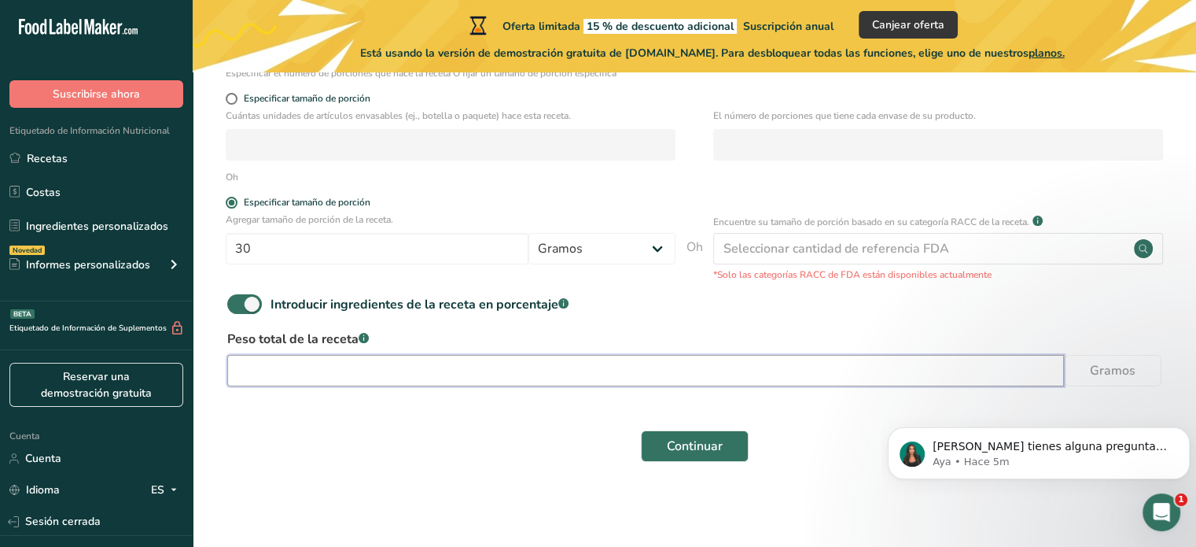
click at [458, 377] on input "number" at bounding box center [645, 370] width 837 height 31
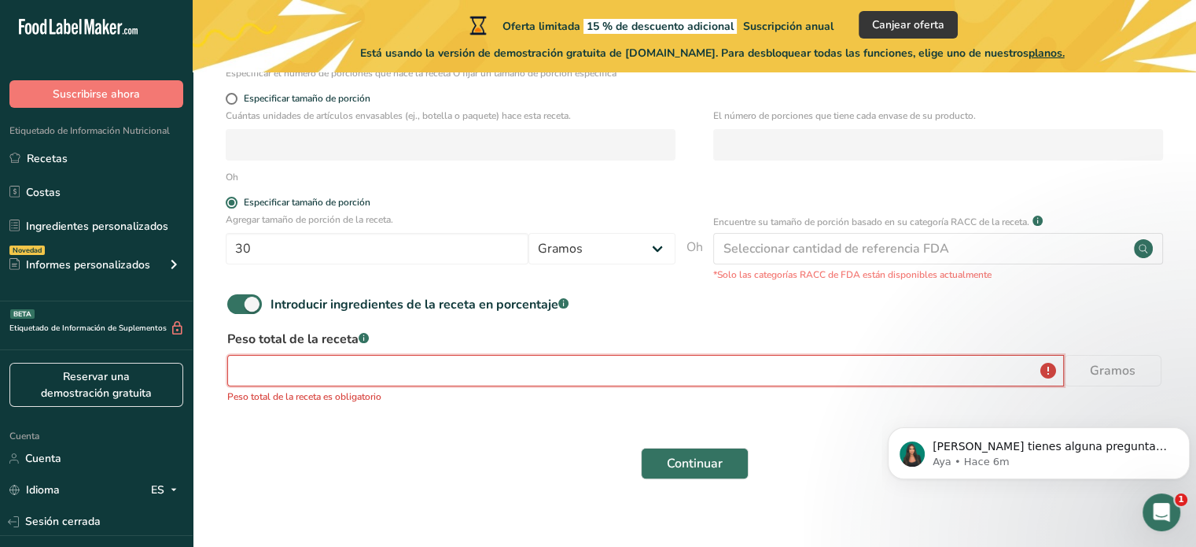
drag, startPoint x: 478, startPoint y: 364, endPoint x: 204, endPoint y: 372, distance: 274.6
click at [204, 372] on section "Configurar su receta Nombre de la receta * Maltodextrina,Endulzante (Panela), S…" at bounding box center [694, 158] width 1003 height 711
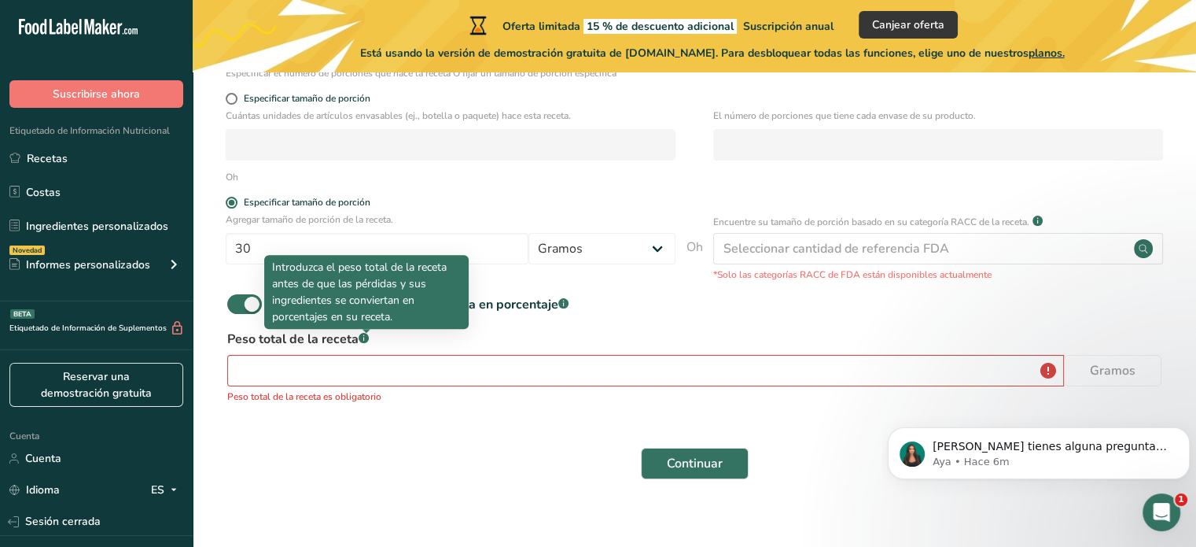
click at [366, 335] on div at bounding box center [367, 333] width 8 height 8
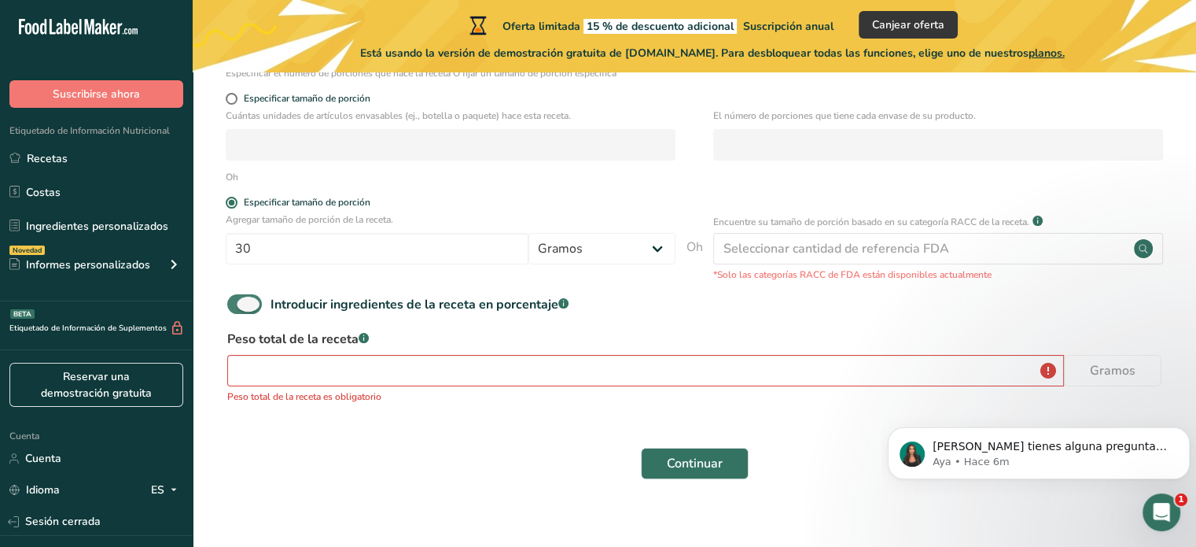
click at [247, 300] on span at bounding box center [244, 304] width 35 height 20
click at [237, 300] on input "Introducir ingredientes de la receta en porcentaje .a-a{fill:#347362;}.b-a{fill…" at bounding box center [232, 304] width 10 height 10
checkbox input "false"
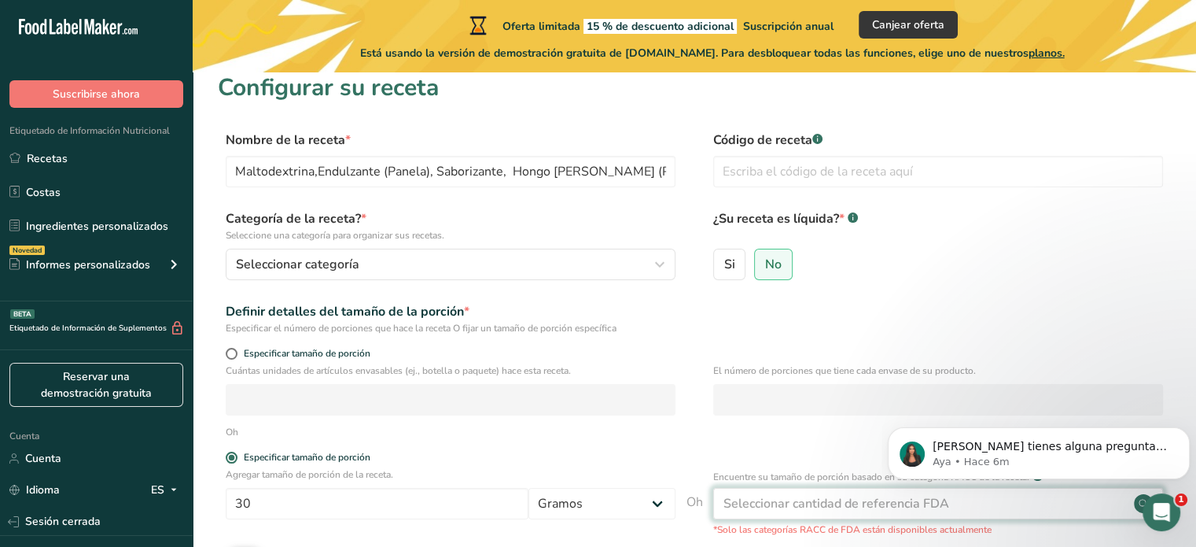
scroll to position [0, 0]
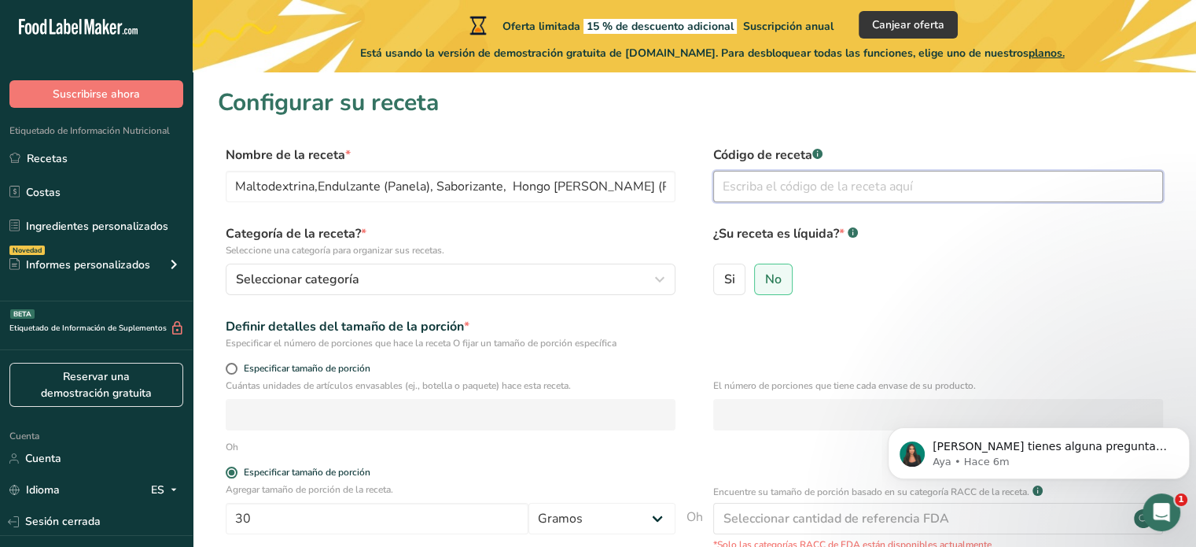
click at [855, 187] on input "text" at bounding box center [938, 186] width 450 height 31
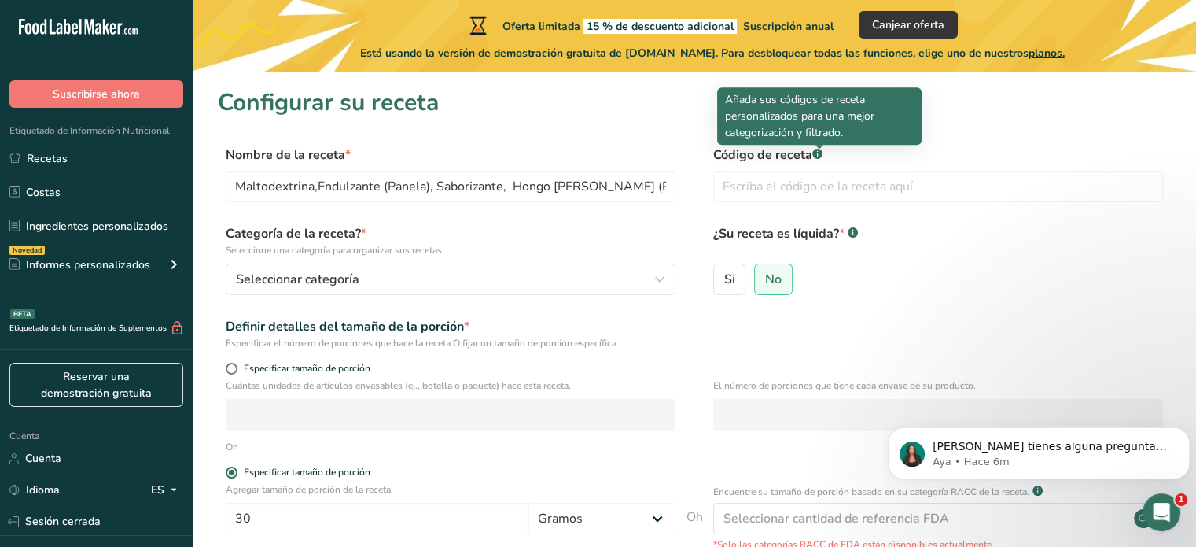
click at [820, 151] on div at bounding box center [819, 149] width 8 height 8
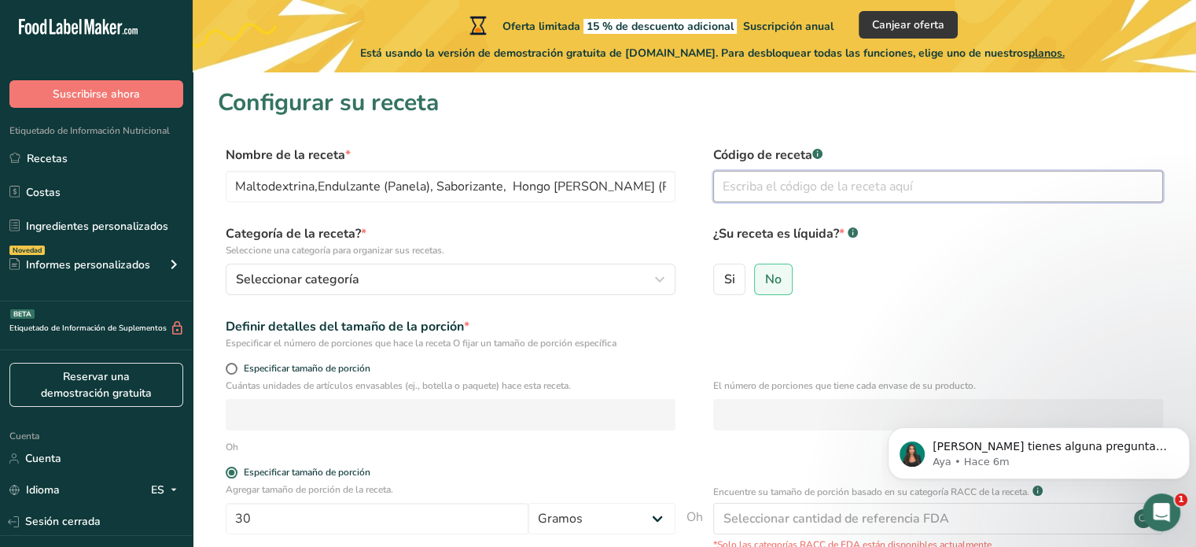
click at [851, 188] on input "text" at bounding box center [938, 186] width 450 height 31
type input "fr4r43t356634"
click at [780, 290] on label "No" at bounding box center [773, 278] width 39 height 31
click at [765, 284] on input "No" at bounding box center [760, 279] width 10 height 10
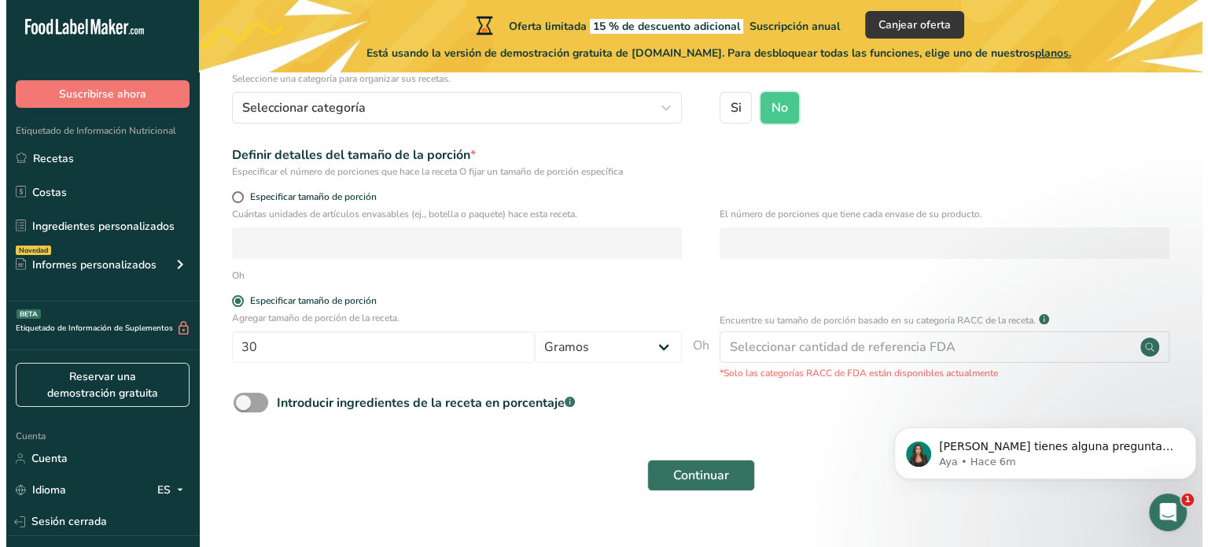
scroll to position [201, 0]
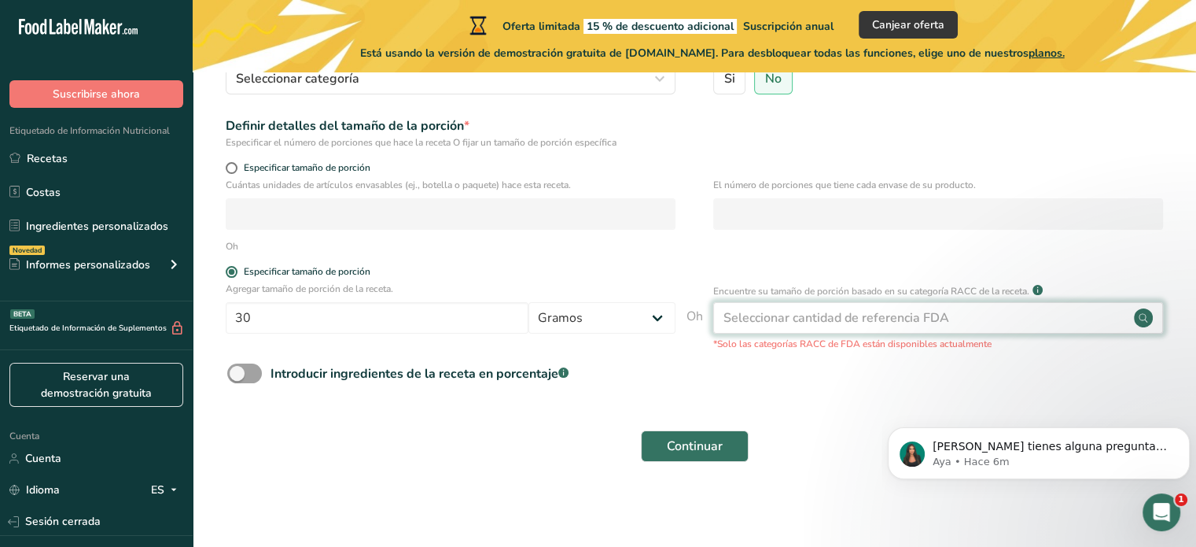
click at [937, 318] on font "Seleccionar cantidad de referencia FDA" at bounding box center [836, 317] width 226 height 17
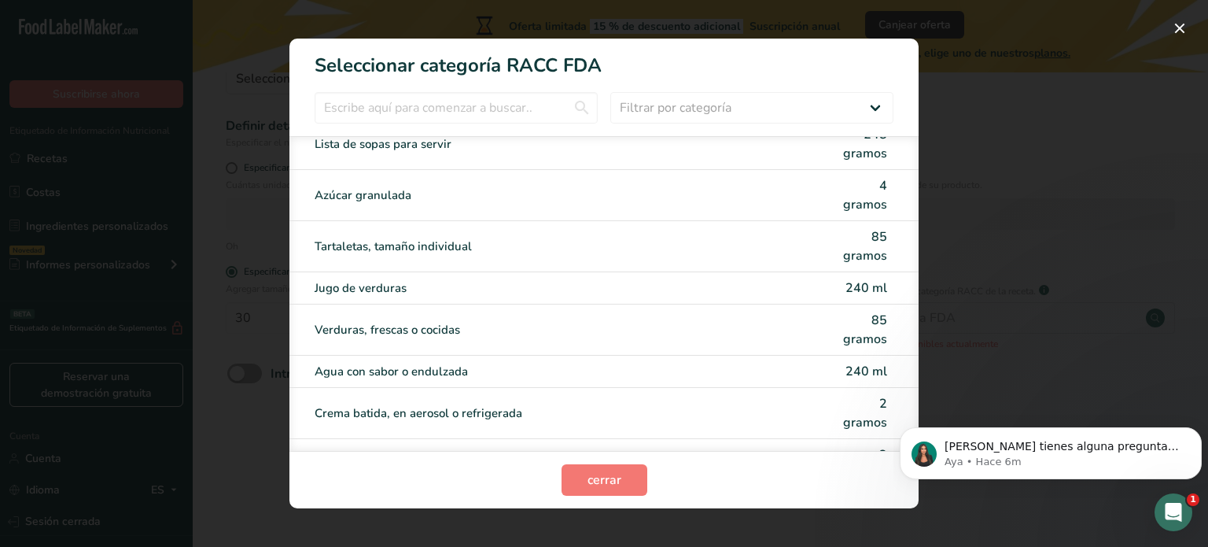
scroll to position [4627, 0]
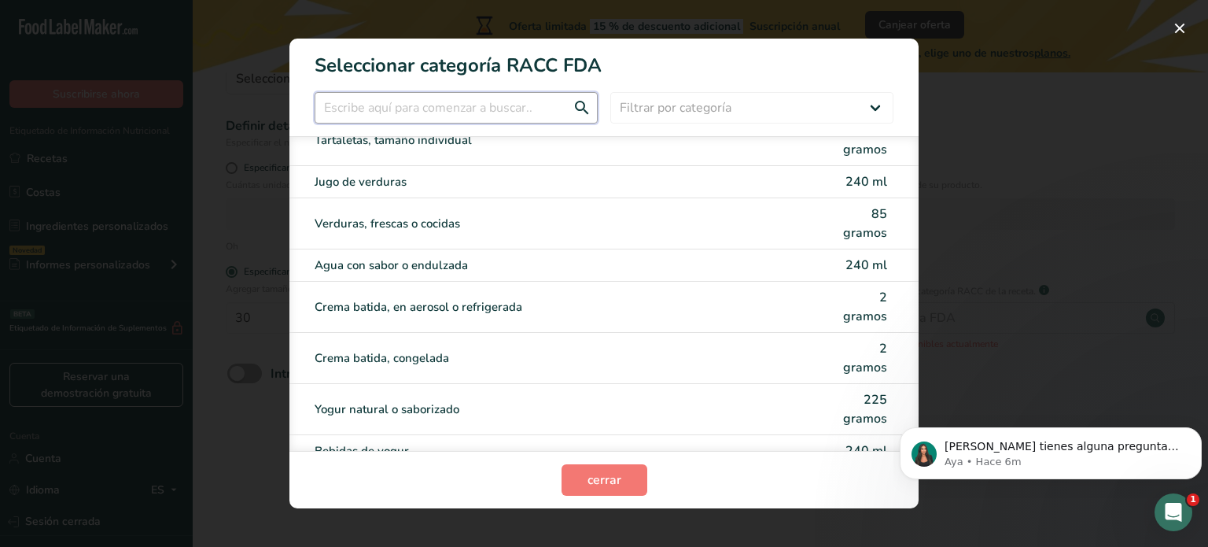
click at [502, 104] on input "Modalidad de selección de categoría RACC" at bounding box center [456, 107] width 283 height 31
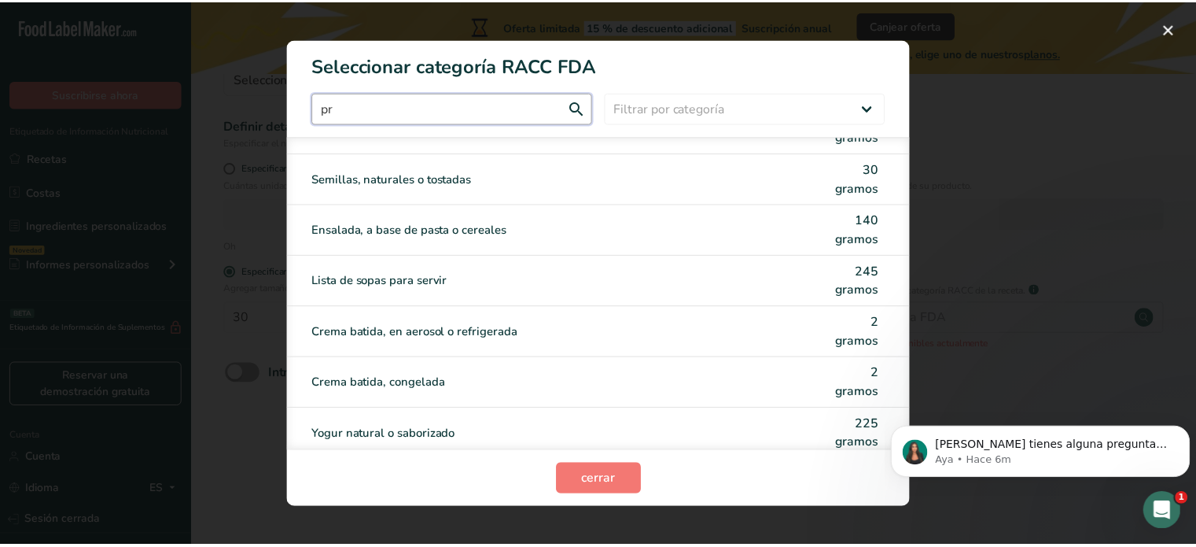
scroll to position [0, 0]
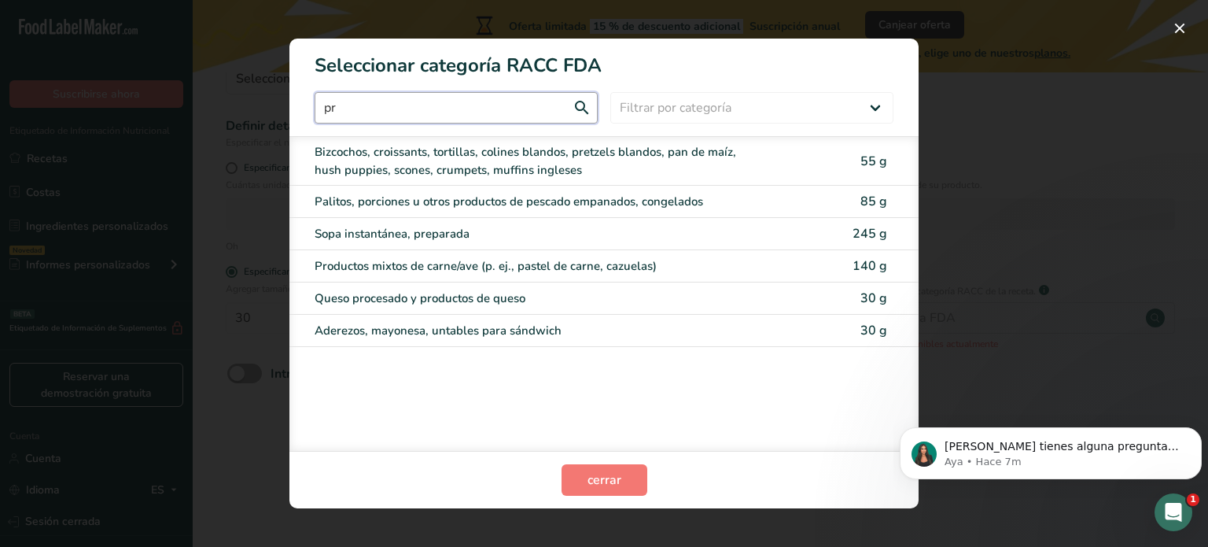
type input "p"
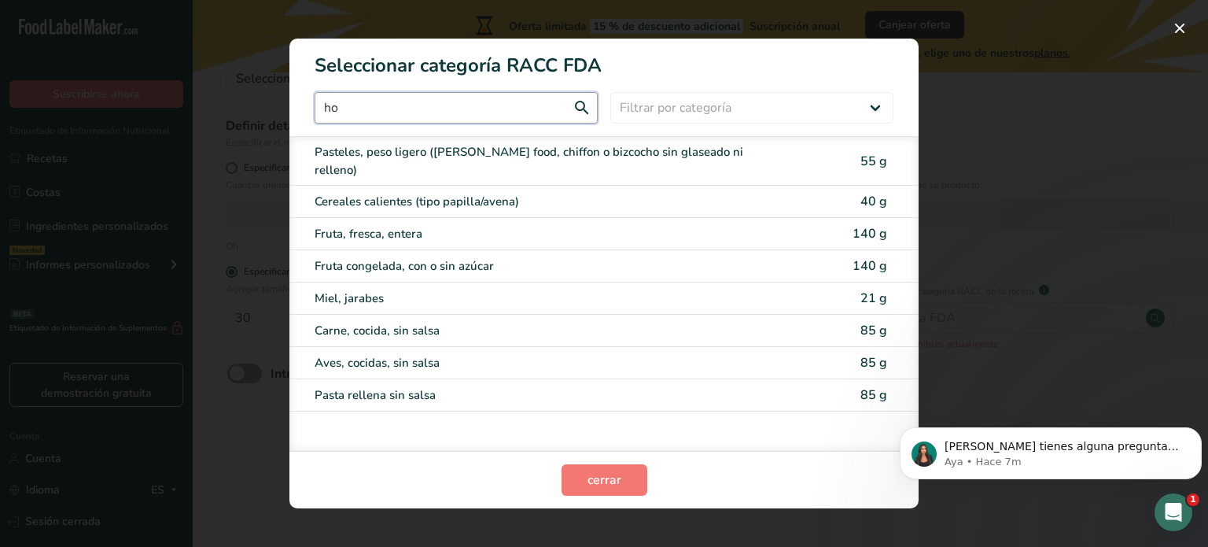
type input "h"
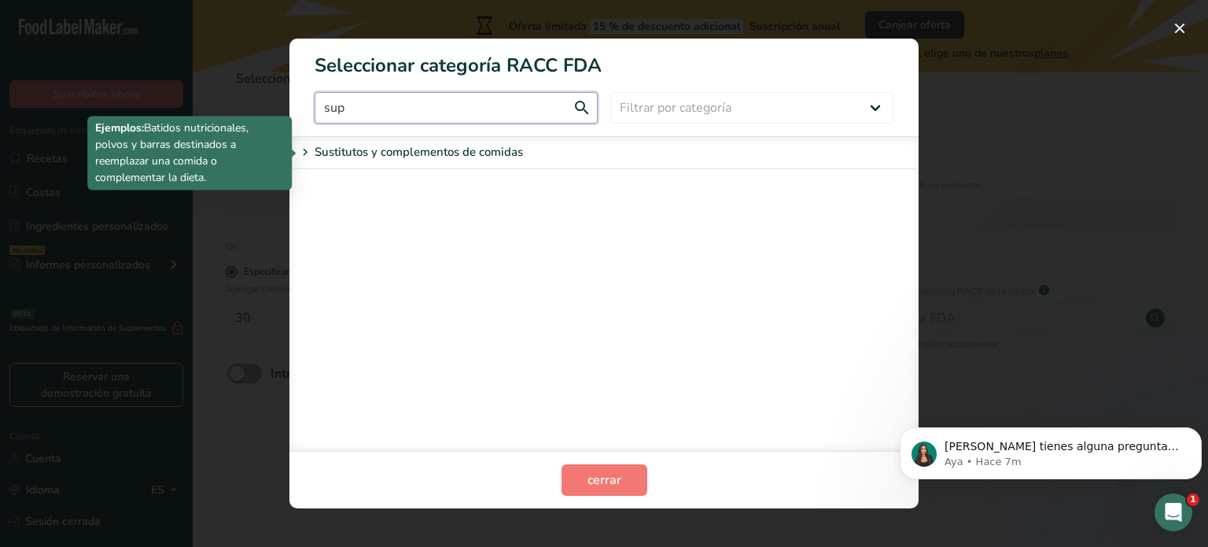
type input "sup"
click at [480, 147] on p "Sustitutos y complementos de comidas" at bounding box center [419, 152] width 208 height 19
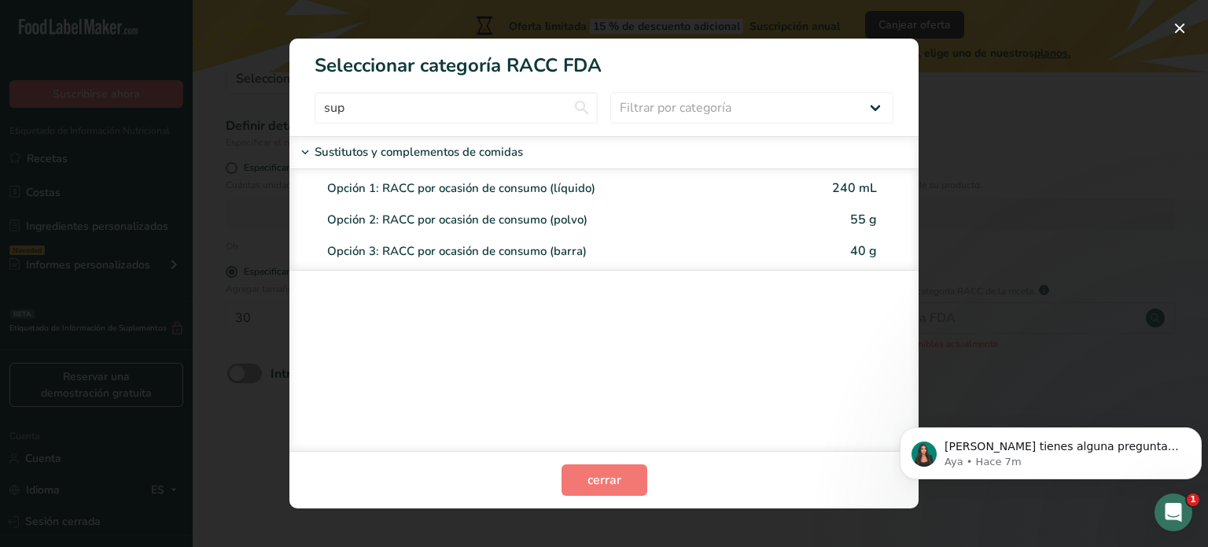
click at [459, 219] on div "Opción 2: RACC por ocasión de consumo (polvo)" at bounding box center [578, 220] width 502 height 18
type input "55"
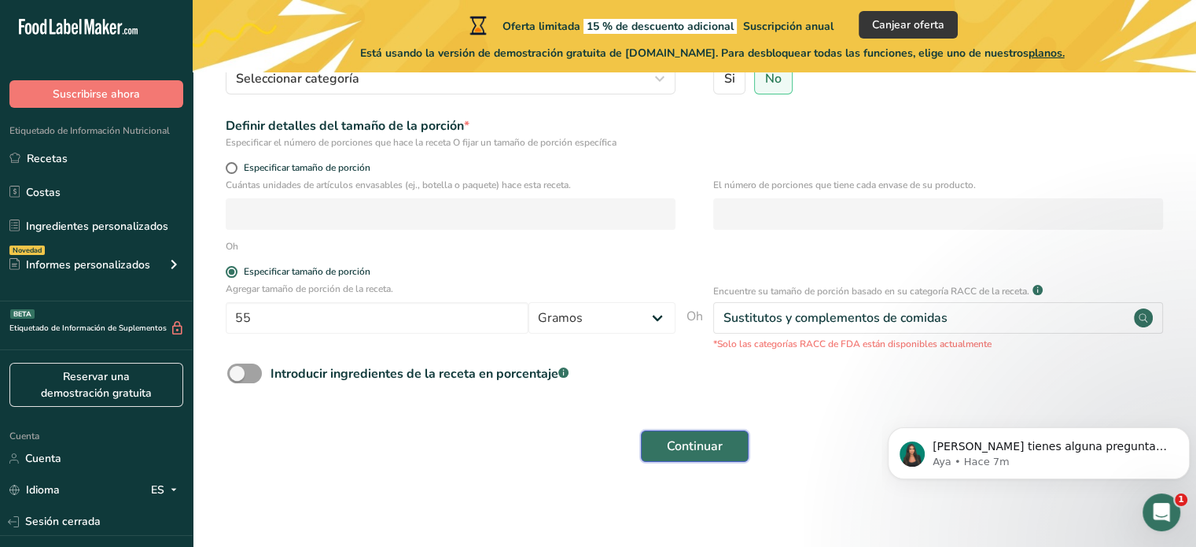
click at [704, 443] on font "Continuar" at bounding box center [695, 445] width 56 height 17
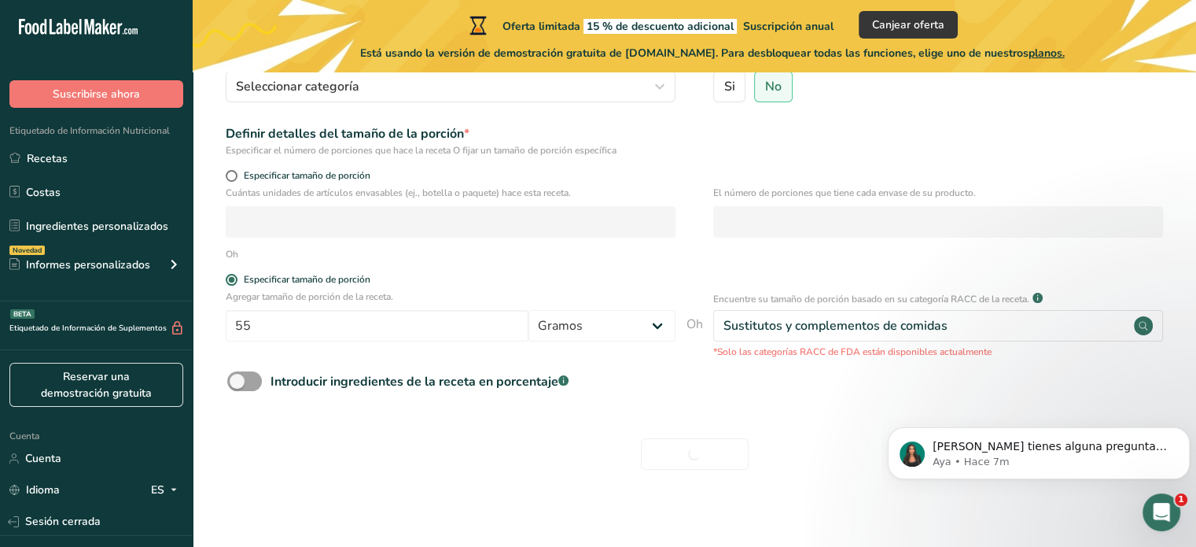
scroll to position [201, 0]
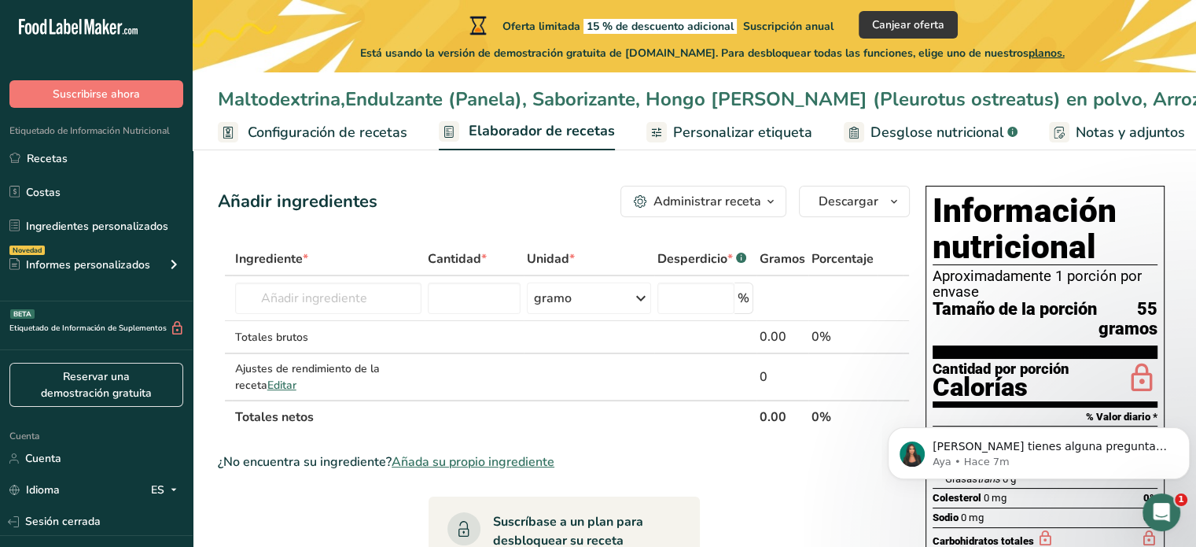
click at [748, 142] on font "Personalizar etiqueta" at bounding box center [742, 132] width 139 height 19
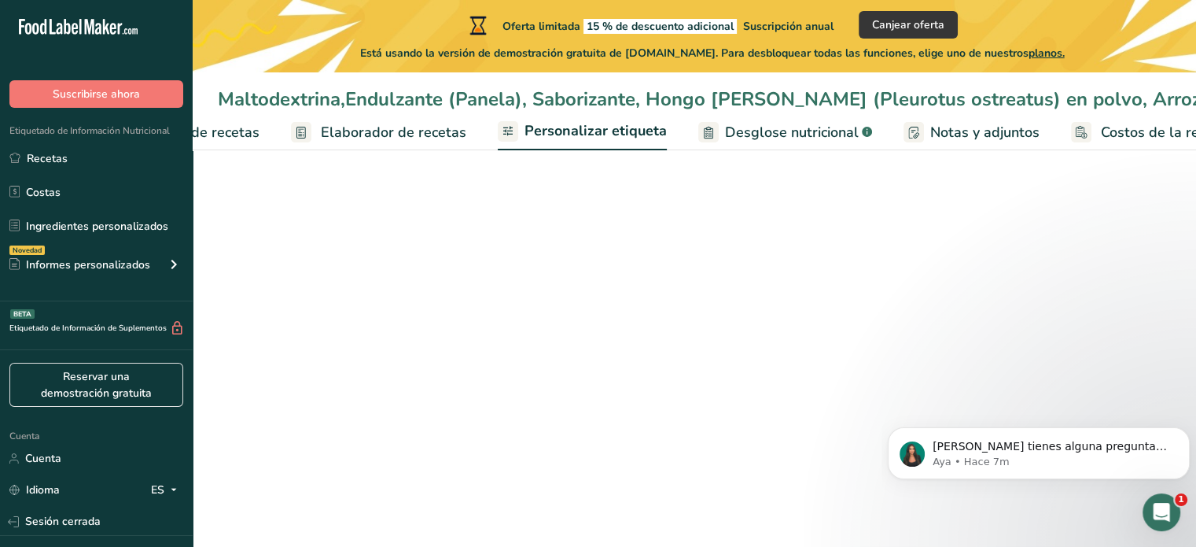
scroll to position [0, 196]
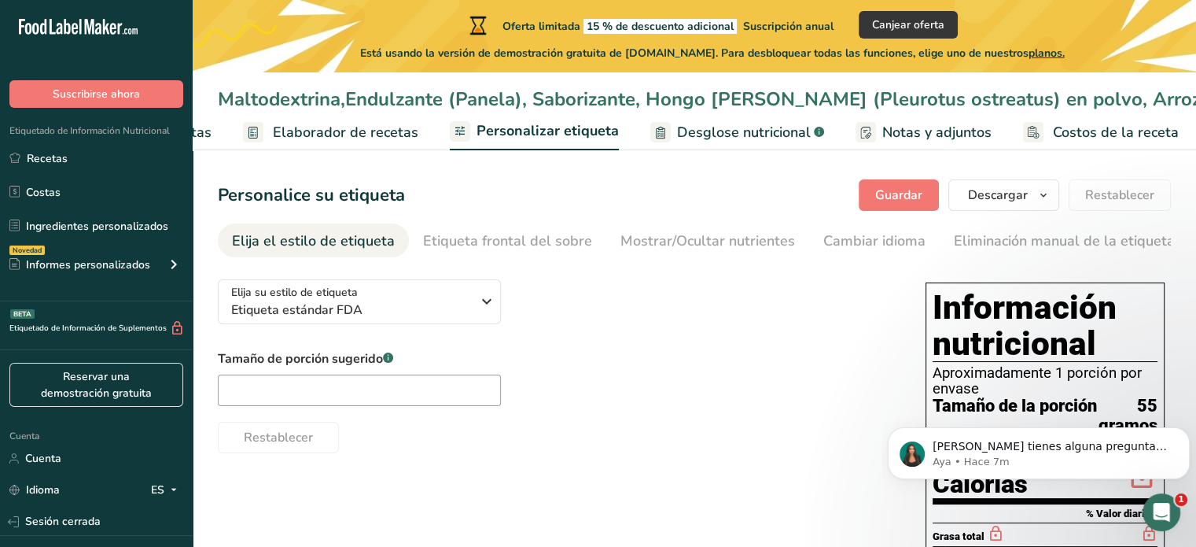
click at [677, 134] on font "Desglose nutricional" at bounding box center [744, 132] width 134 height 19
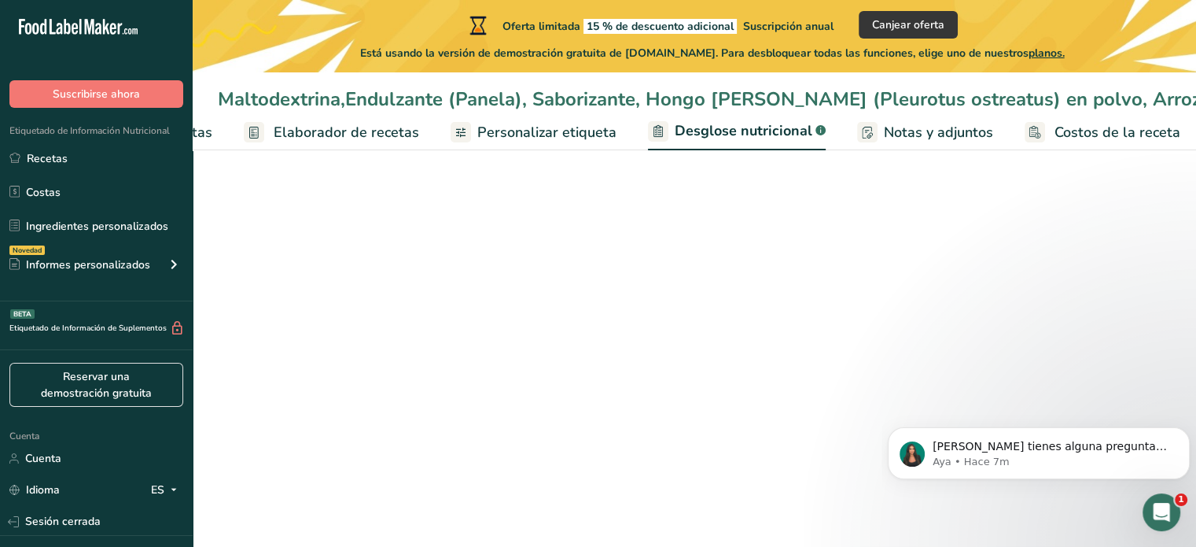
select select "Calories"
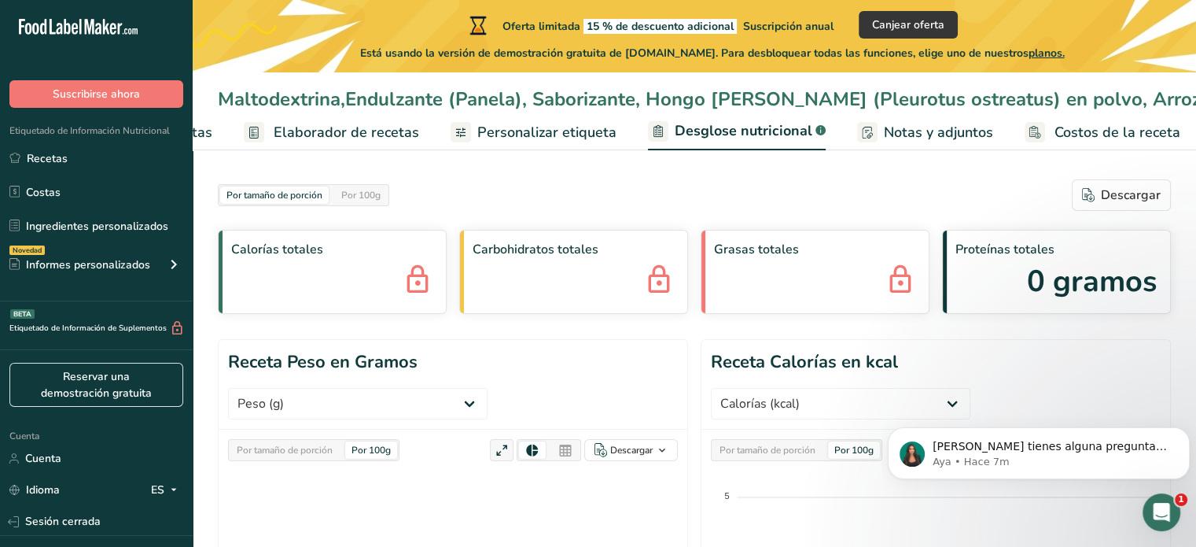
click at [953, 141] on font "Notas y adjuntos" at bounding box center [938, 132] width 109 height 19
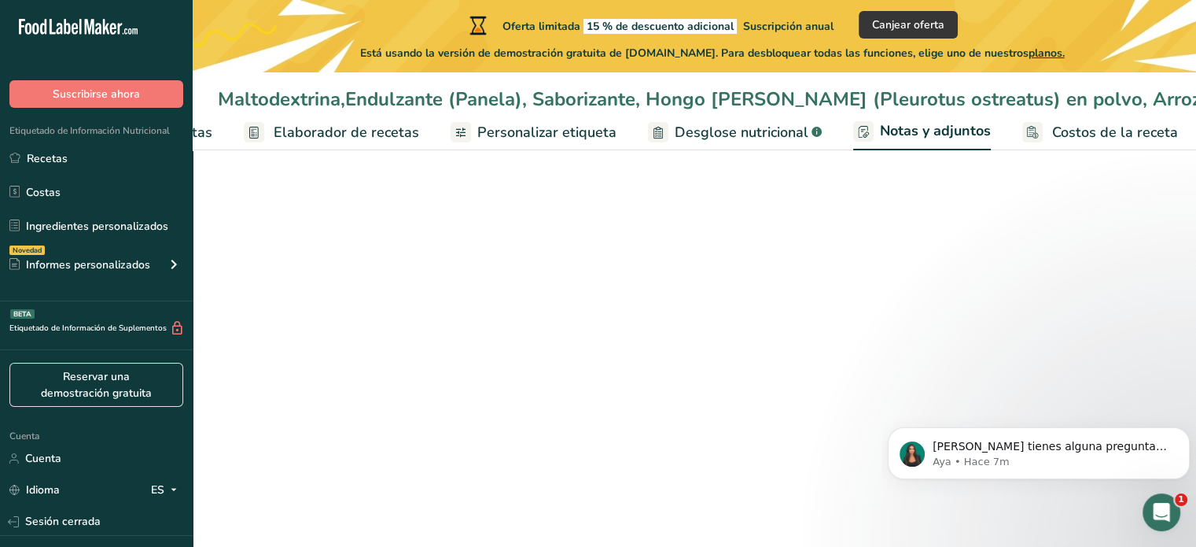
scroll to position [0, 195]
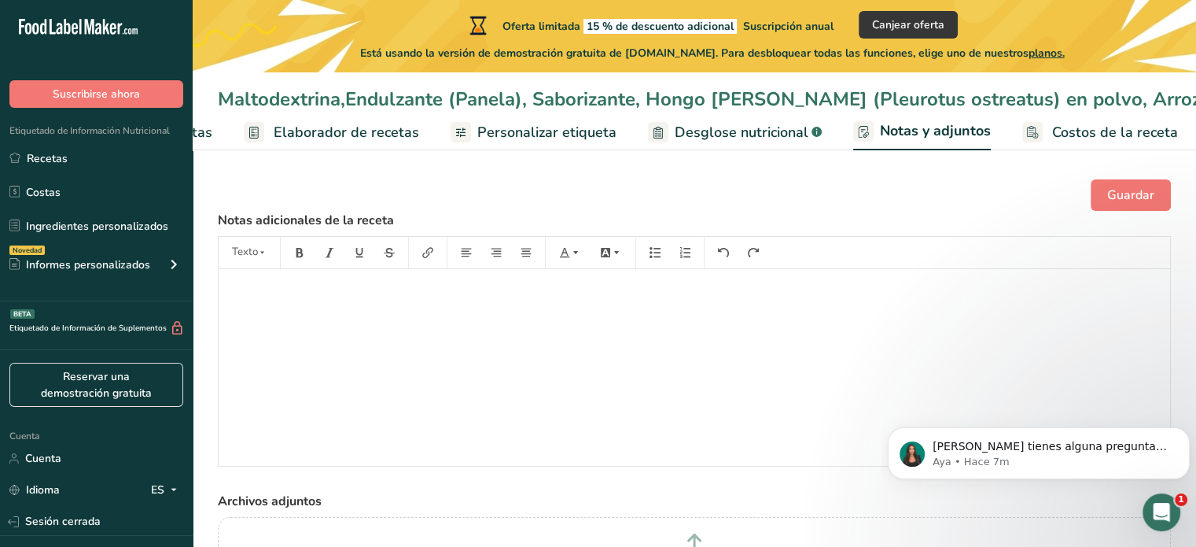
click at [679, 142] on font "Desglose nutricional" at bounding box center [742, 132] width 134 height 19
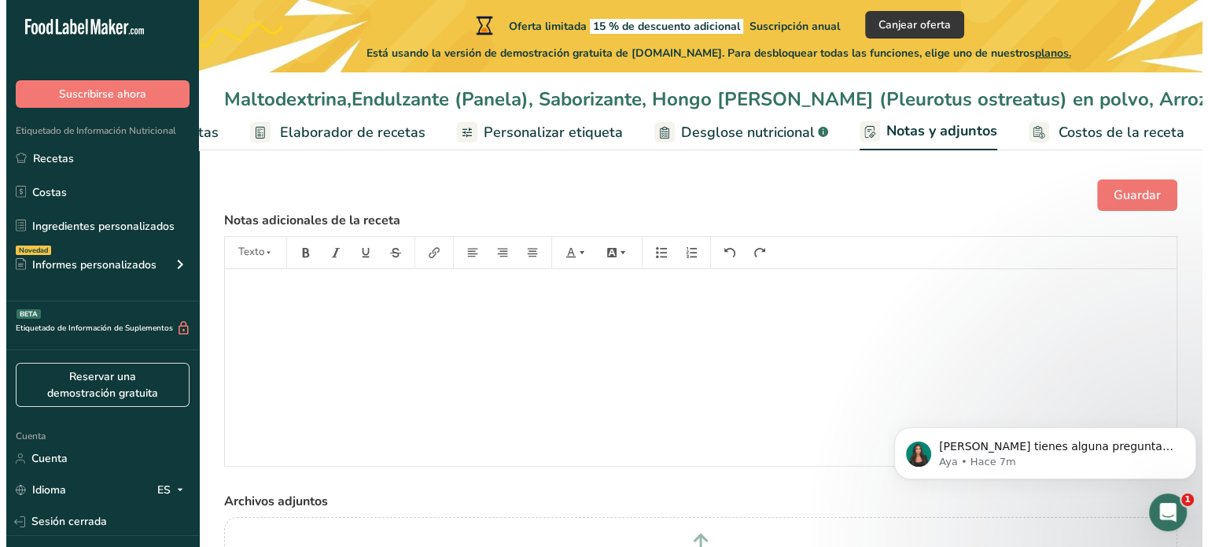
scroll to position [0, 195]
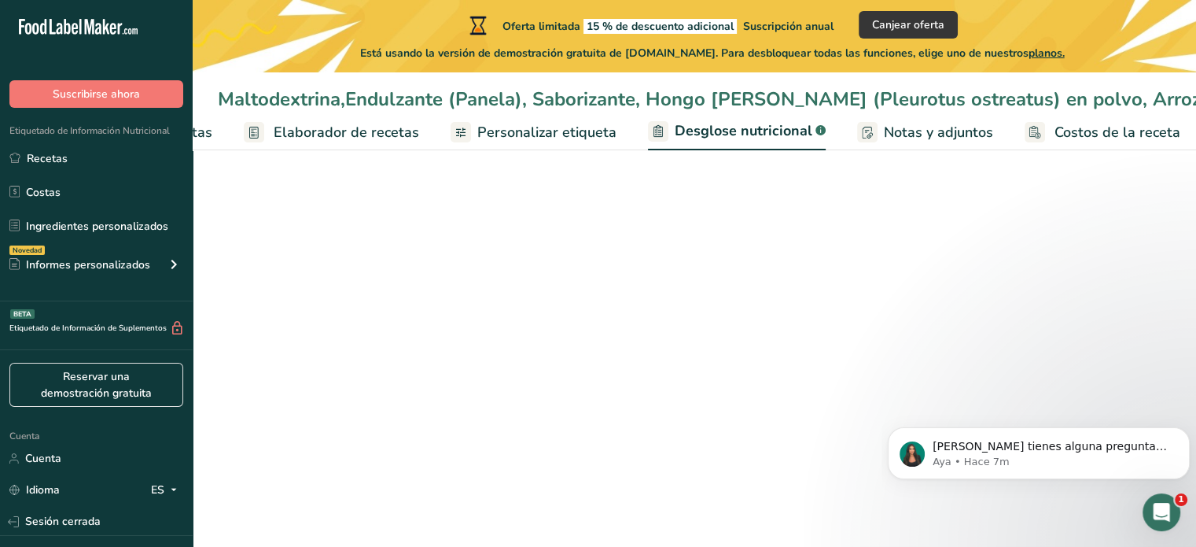
select select "Calories"
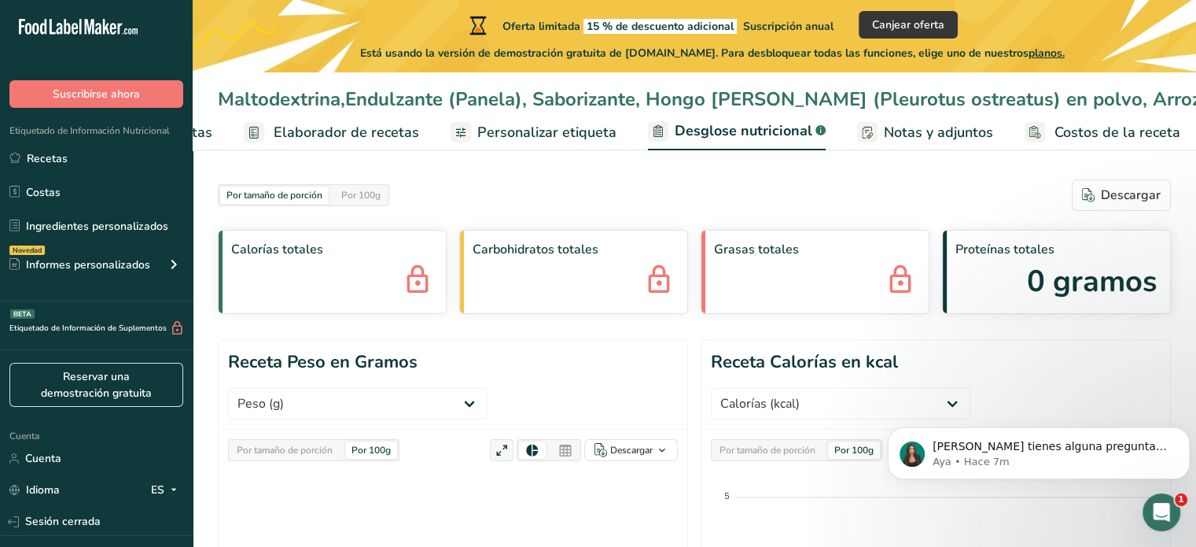
click at [574, 304] on div "Carbohidratos totales" at bounding box center [573, 272] width 229 height 84
click at [610, 271] on div "Carbohidratos totales" at bounding box center [573, 272] width 229 height 84
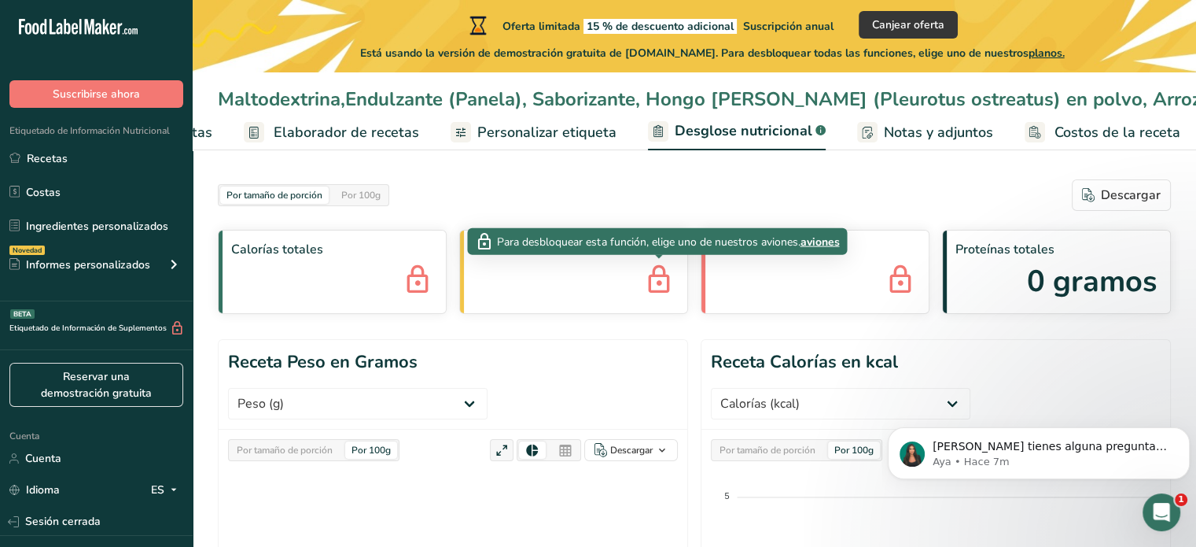
click at [815, 240] on font "aviones" at bounding box center [819, 241] width 39 height 15
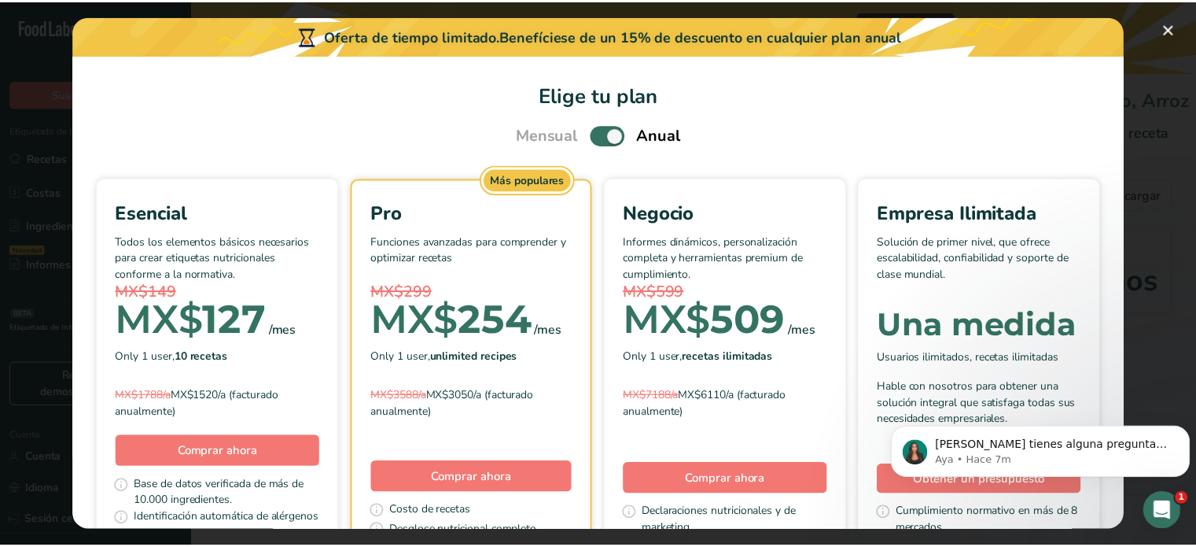
scroll to position [0, 183]
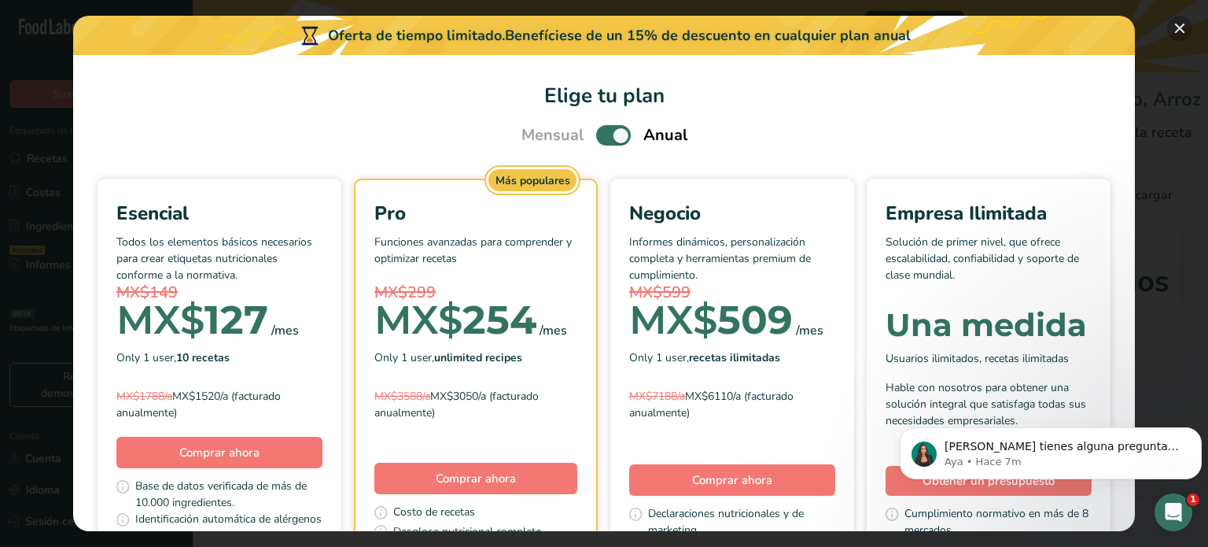
click at [1176, 31] on button "Elige tu plan de precios modal" at bounding box center [1179, 28] width 25 height 25
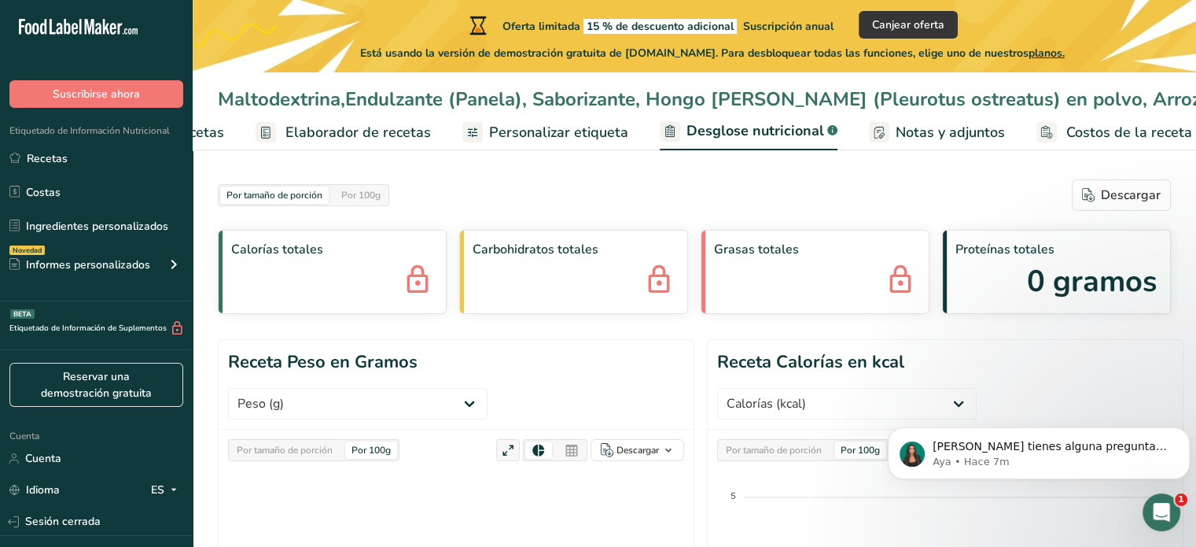
click at [362, 150] on link "Elaborador de recetas" at bounding box center [343, 132] width 175 height 35
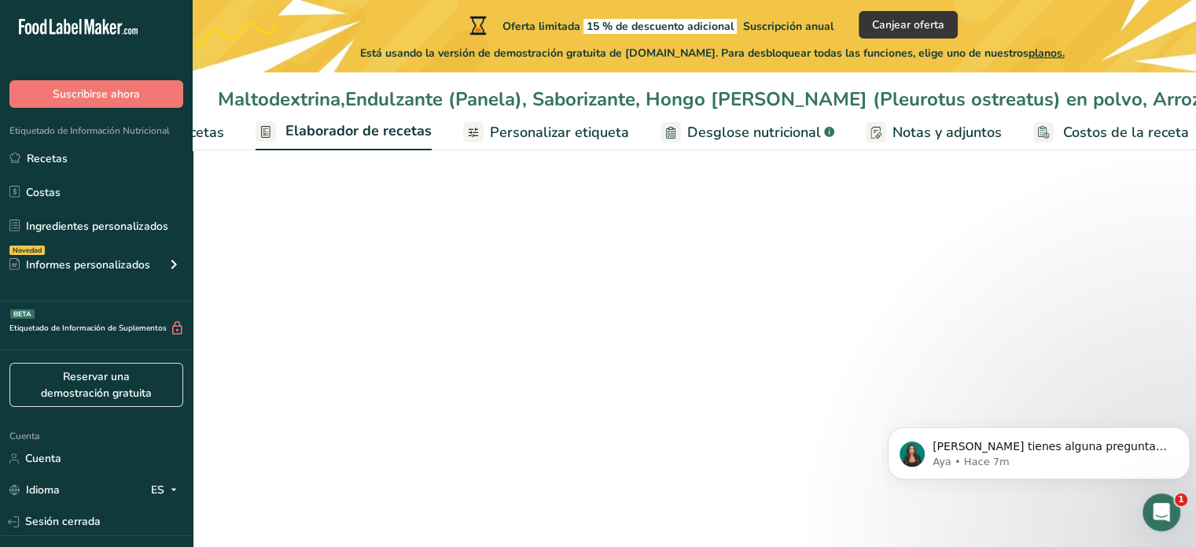
scroll to position [0, 195]
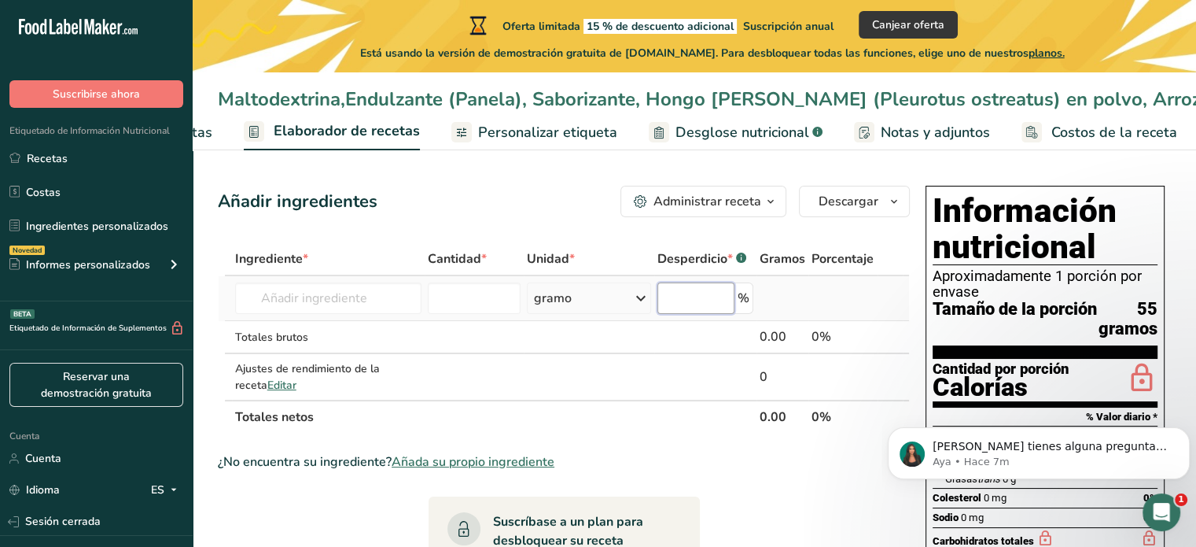
click at [687, 295] on input "number" at bounding box center [695, 297] width 77 height 31
click at [467, 289] on input "number" at bounding box center [474, 297] width 93 height 31
click at [343, 292] on input "text" at bounding box center [328, 297] width 186 height 31
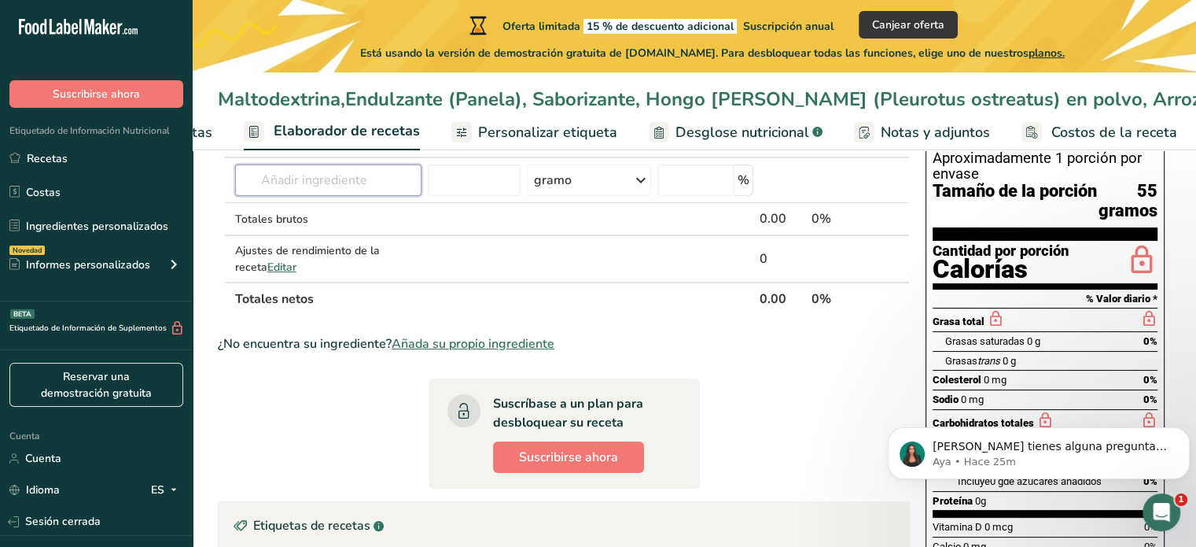
scroll to position [117, 0]
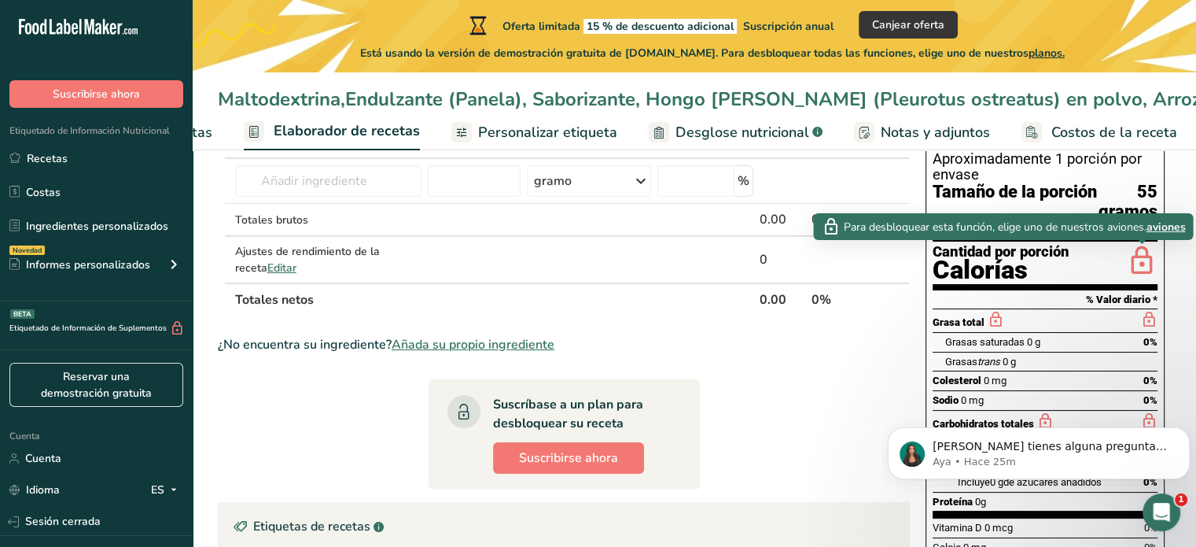
click at [1142, 259] on icon at bounding box center [1141, 261] width 31 height 37
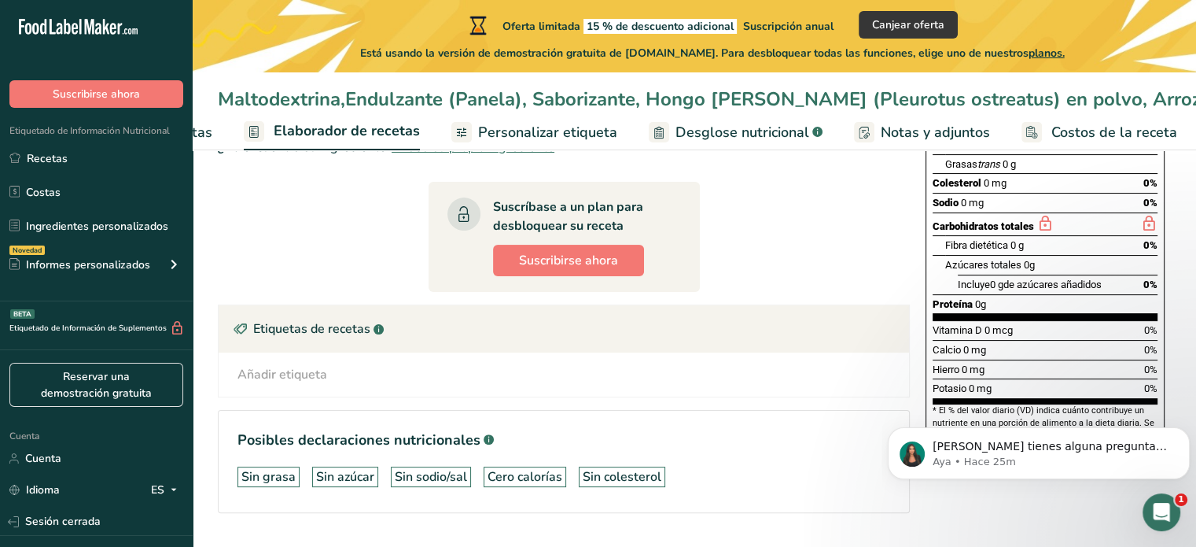
scroll to position [353, 0]
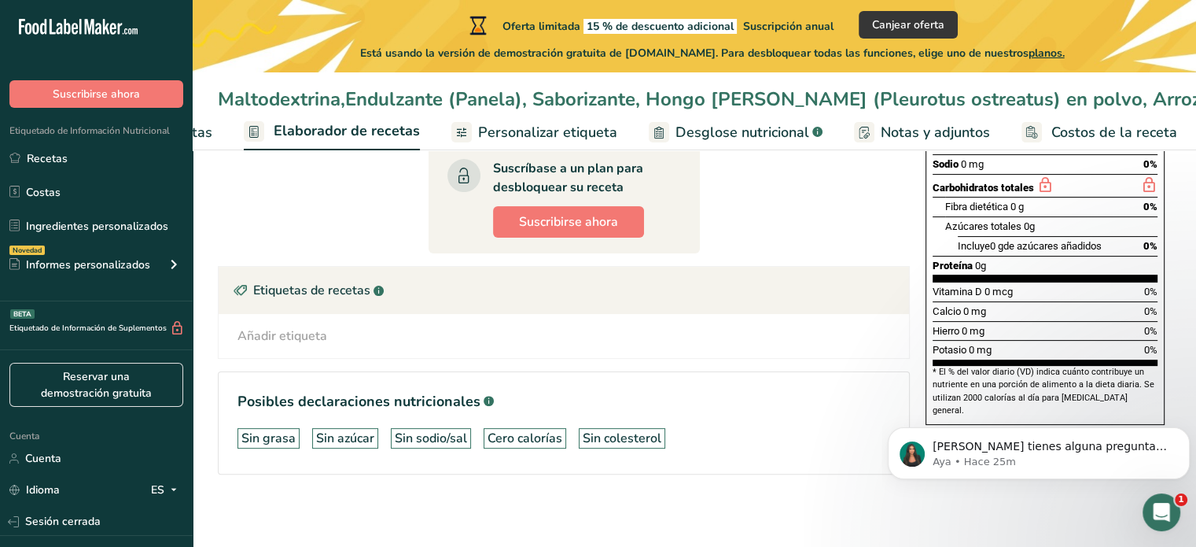
click at [981, 407] on body "[PERSON_NAME] tienes alguna pregunta no dudes en consultarnos. ¡Estamos aquí pa…" at bounding box center [1039, 449] width 302 height 98
click at [998, 389] on font "* El % del valor diario (VD) indica cuánto contribuye un nutriente en una porci…" at bounding box center [1044, 390] width 222 height 49
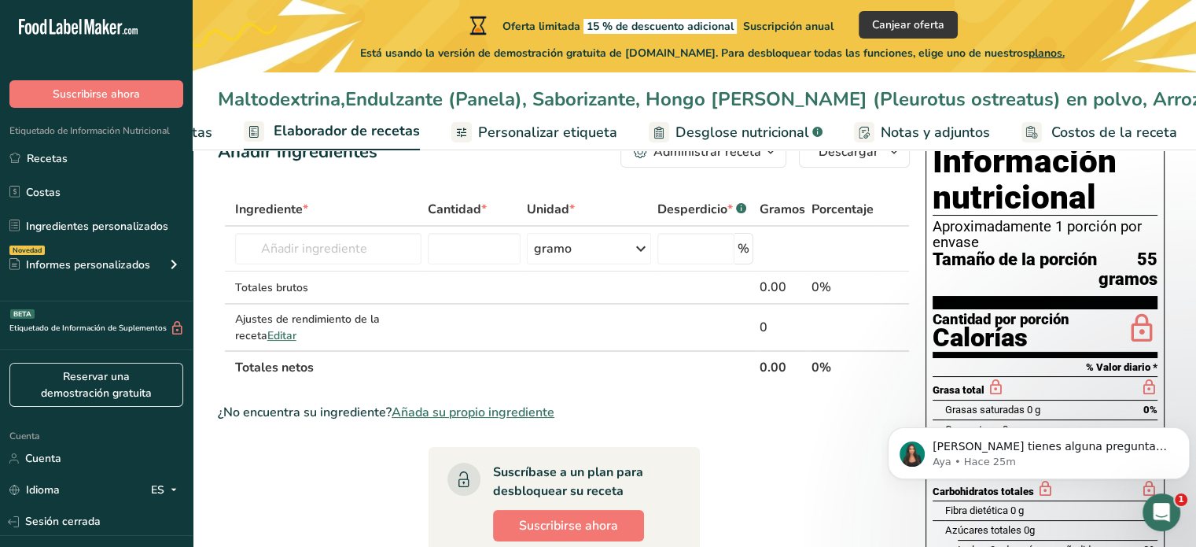
scroll to position [0, 0]
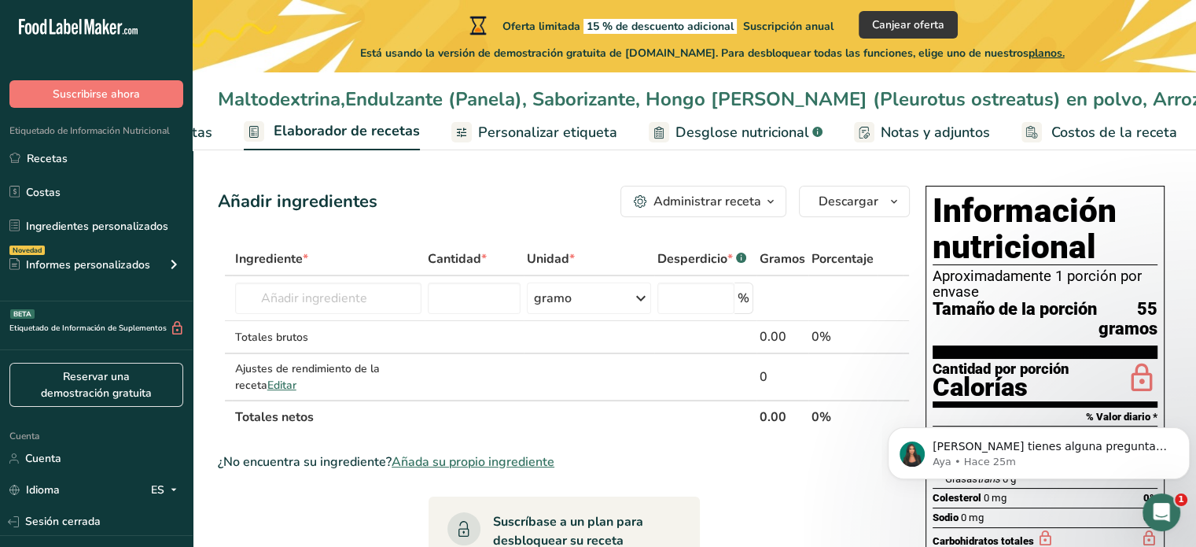
click at [1025, 273] on font "Aproximadamente 1 porción por envase" at bounding box center [1037, 283] width 209 height 33
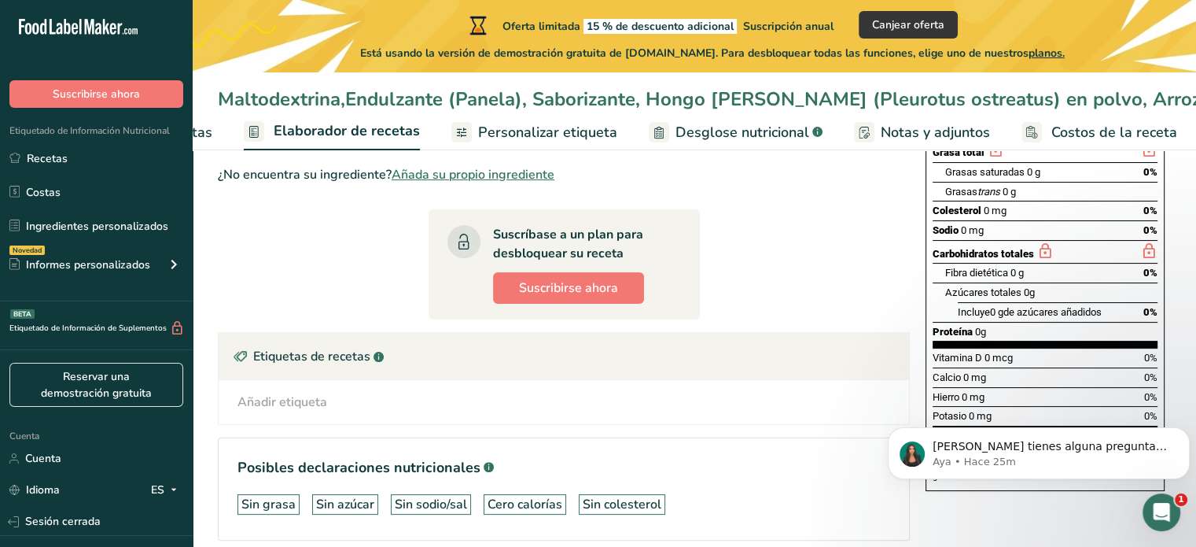
scroll to position [315, 0]
